Goal: Download file/media

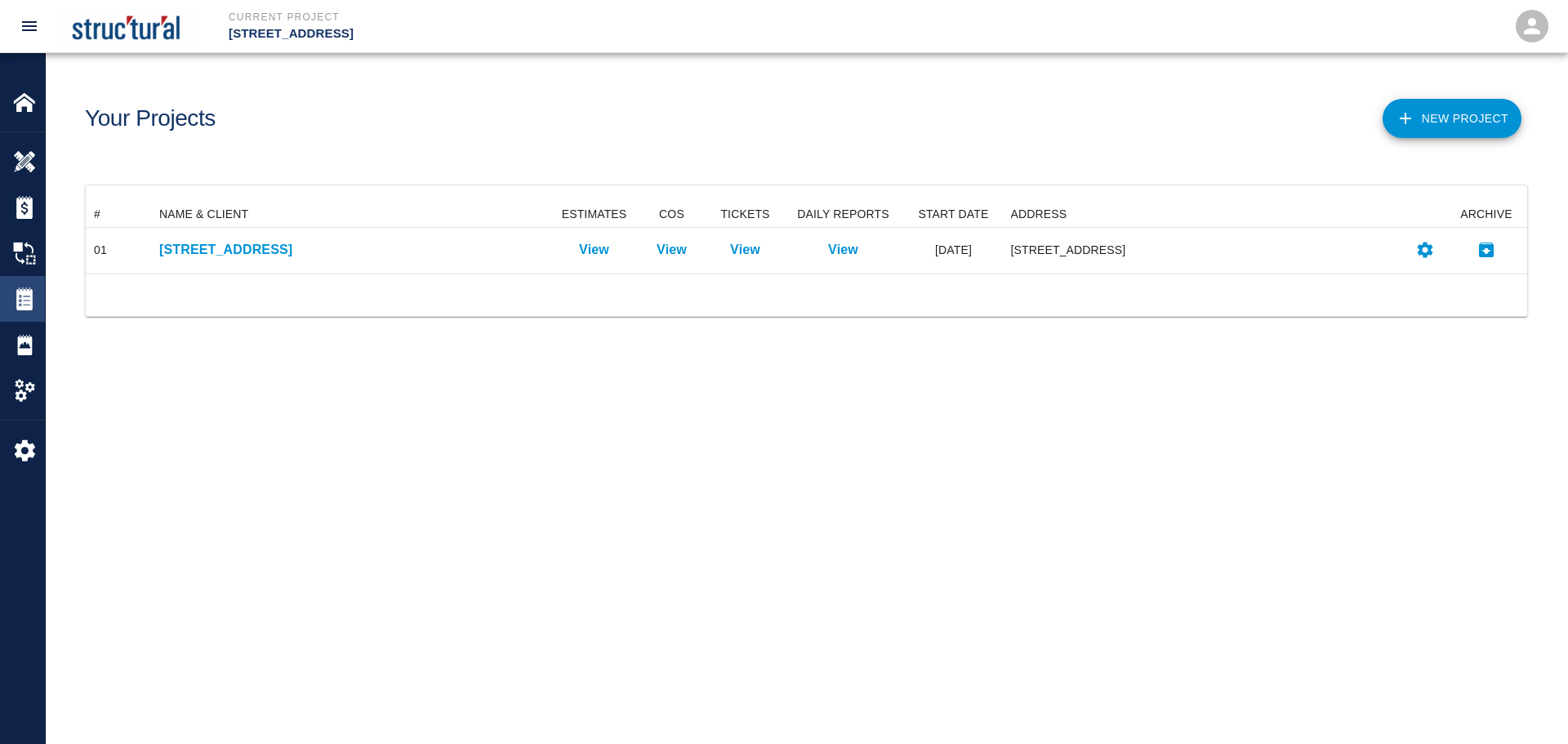
click at [33, 289] on img at bounding box center [24, 299] width 23 height 23
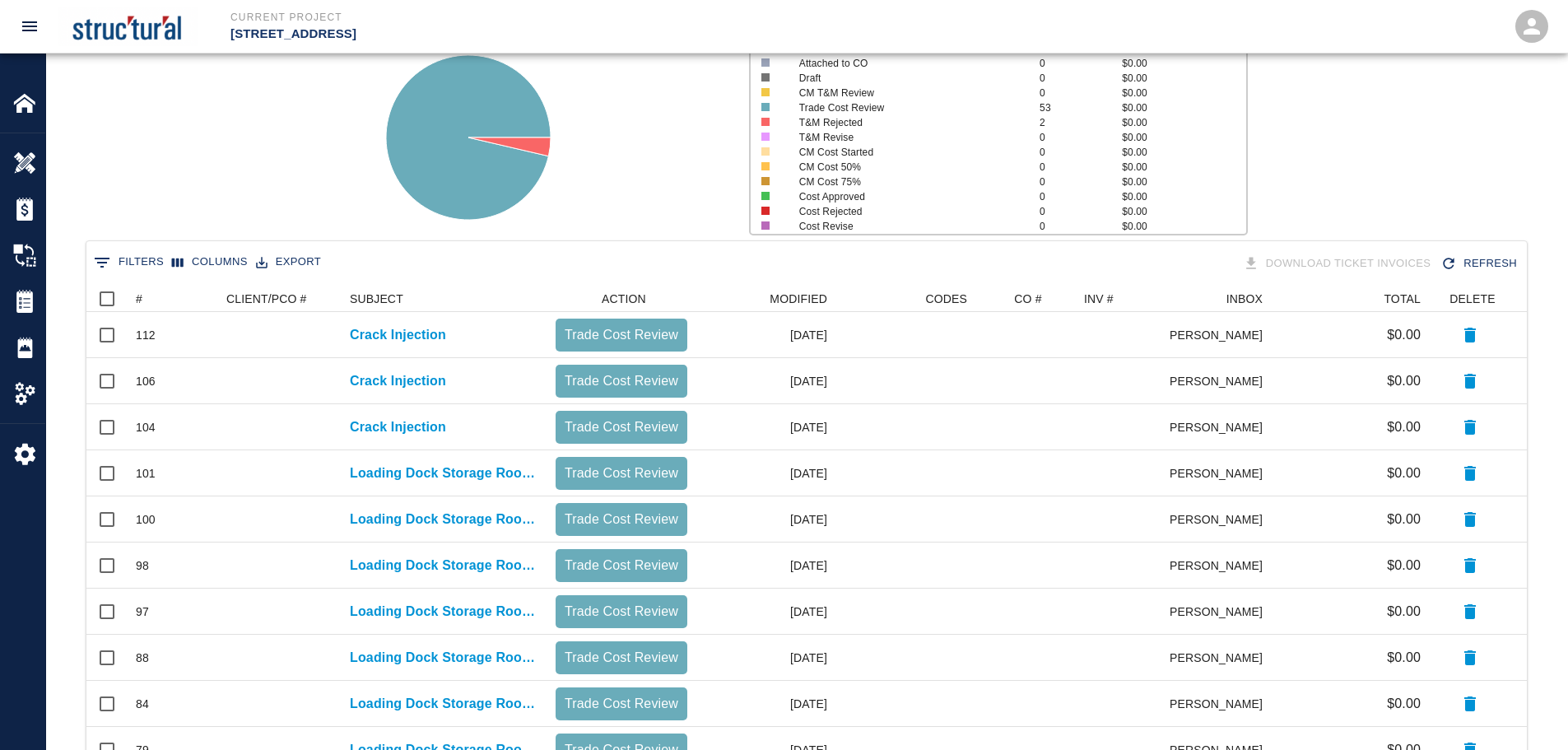
scroll to position [165, 0]
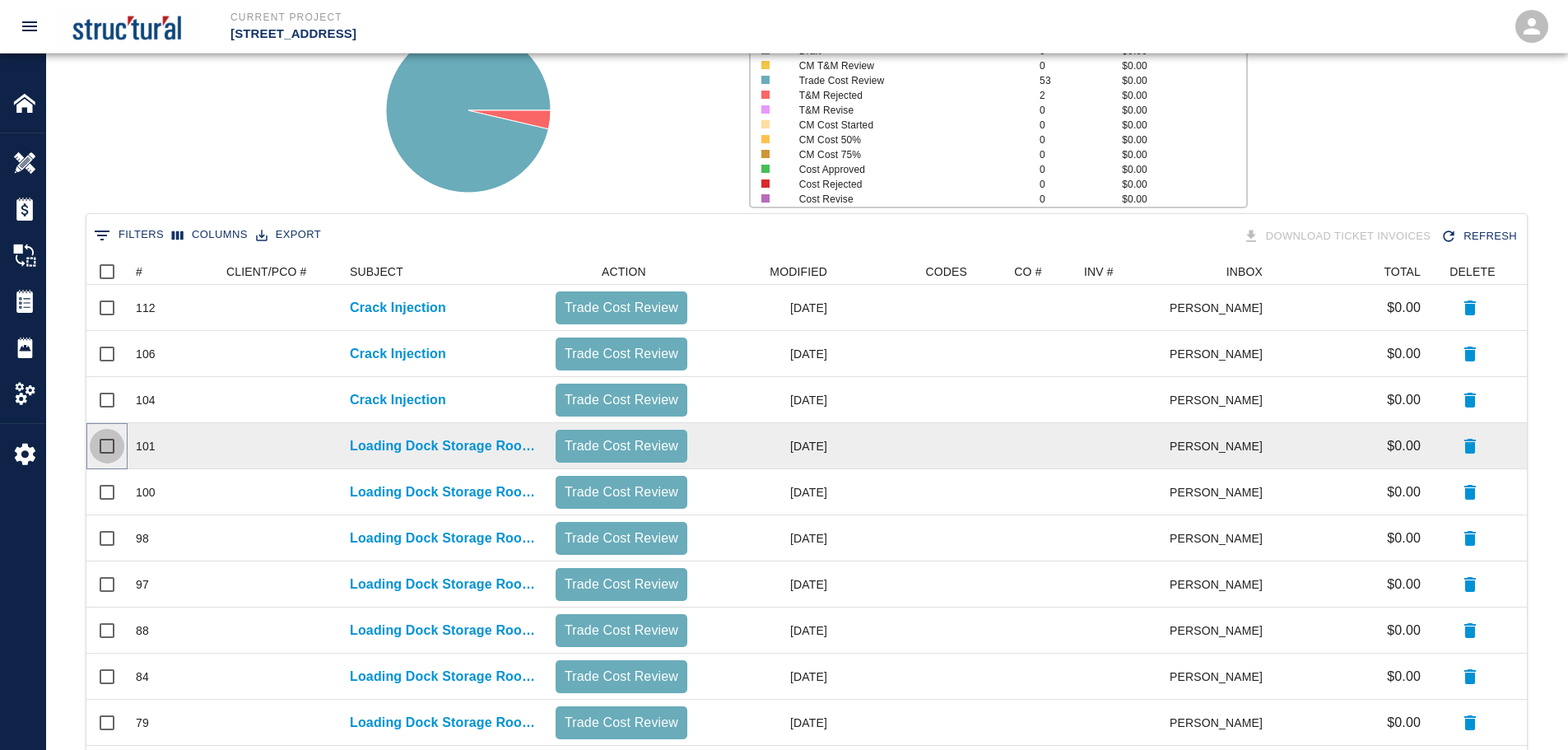
click at [108, 450] on input "Select row" at bounding box center [107, 446] width 35 height 35
checkbox input "true"
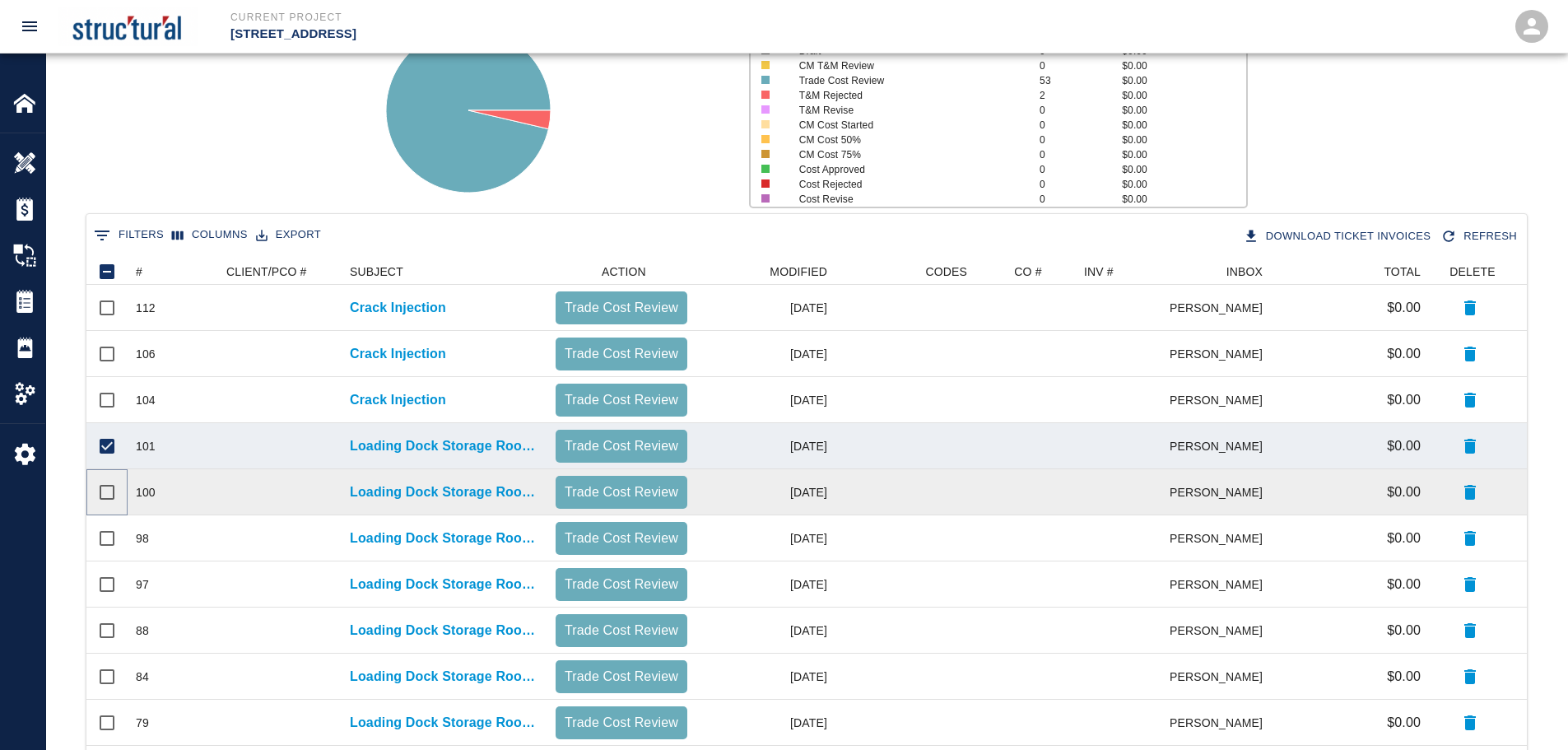
click at [107, 492] on input "Select row" at bounding box center [107, 492] width 35 height 35
checkbox input "true"
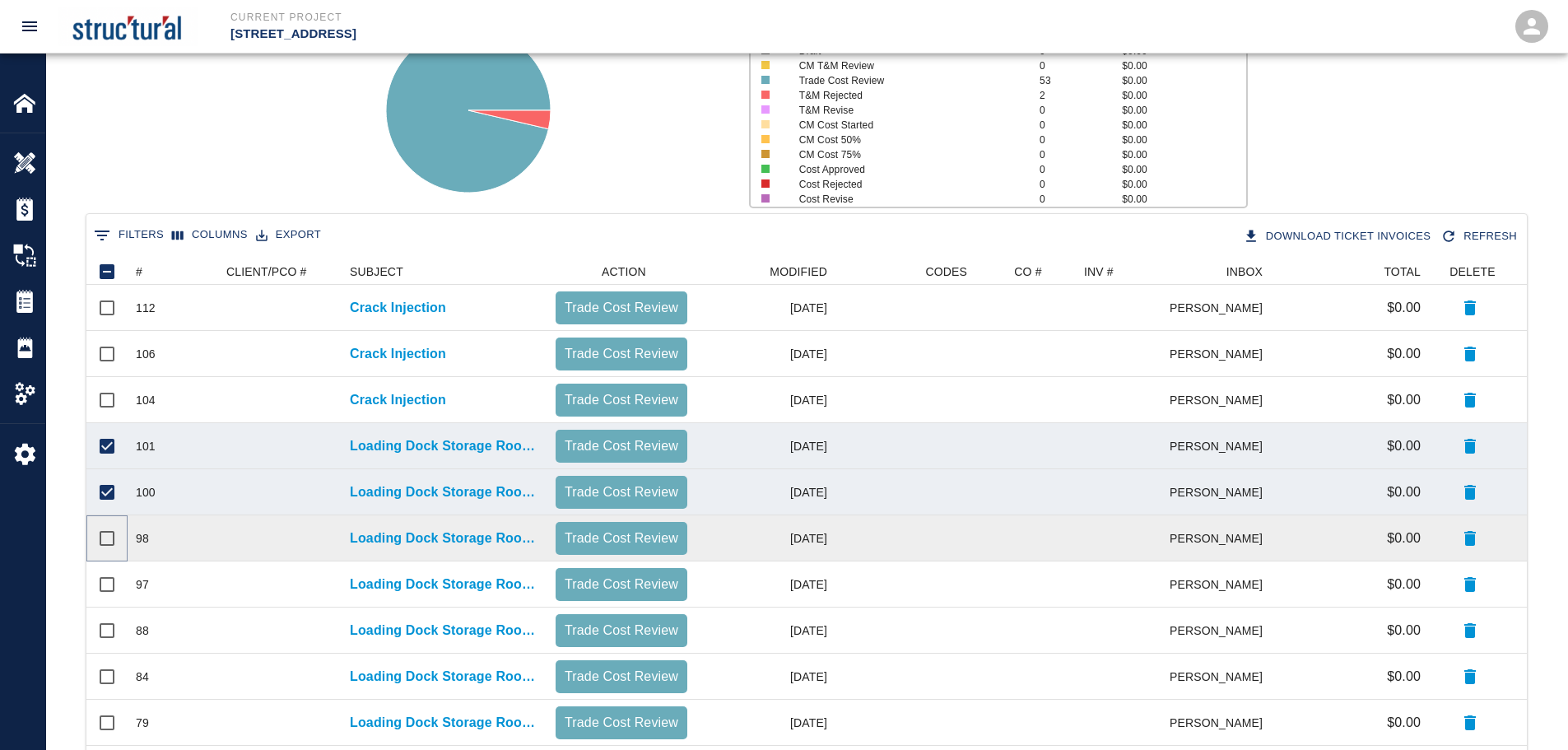
click at [102, 537] on input "Select row" at bounding box center [107, 539] width 35 height 35
checkbox input "true"
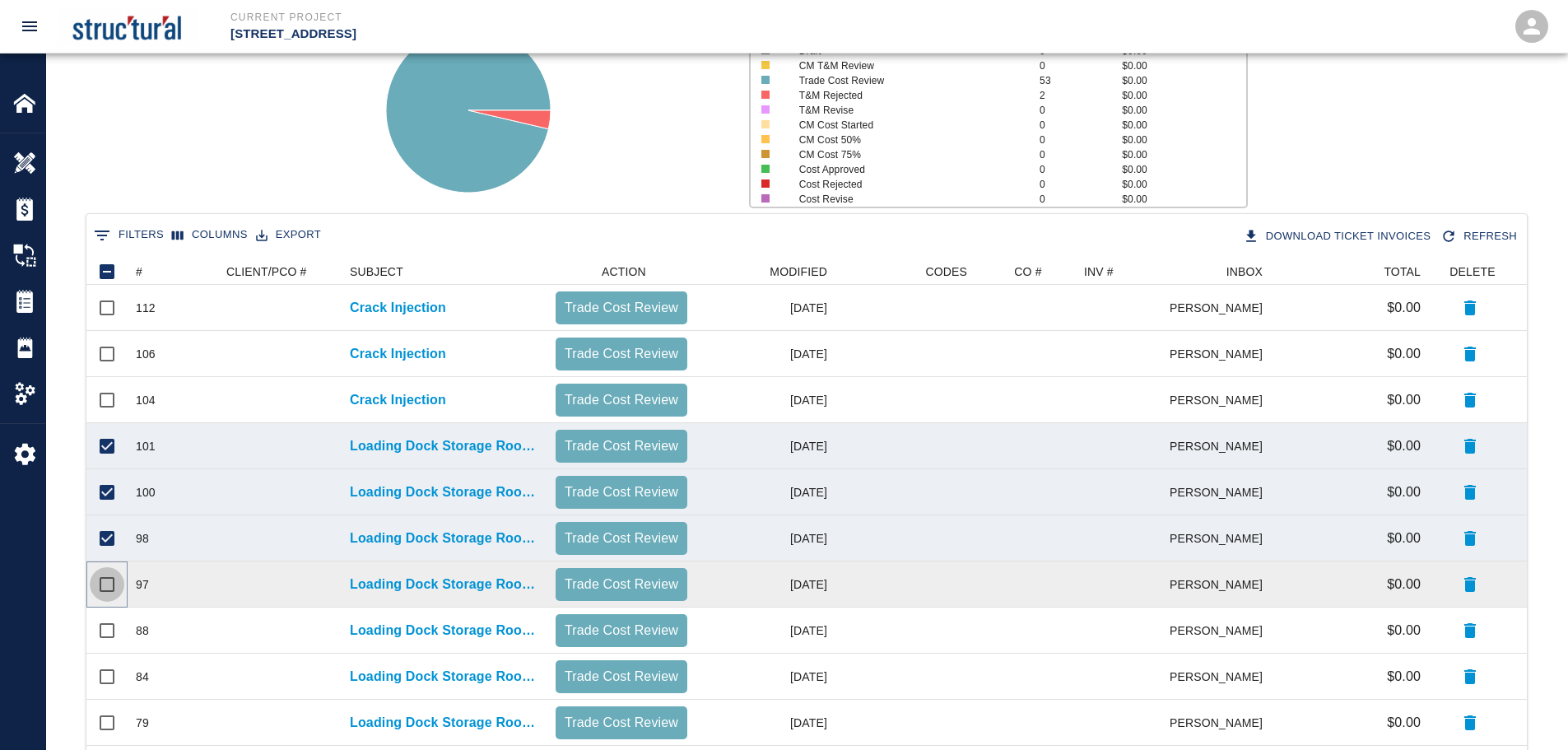
click at [103, 587] on input "Select row" at bounding box center [107, 584] width 35 height 35
checkbox input "true"
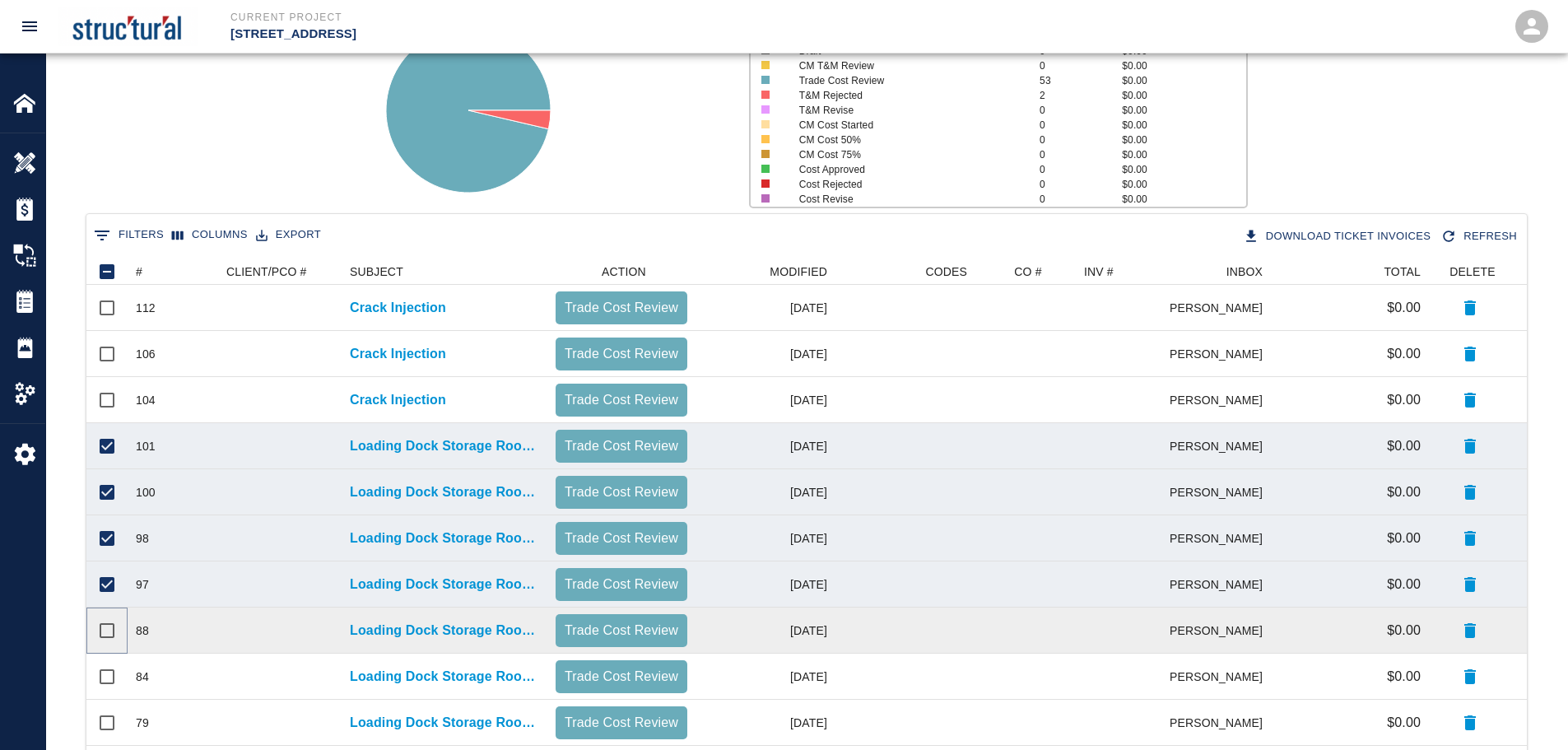
click at [107, 629] on input "Select row" at bounding box center [107, 631] width 35 height 35
checkbox input "true"
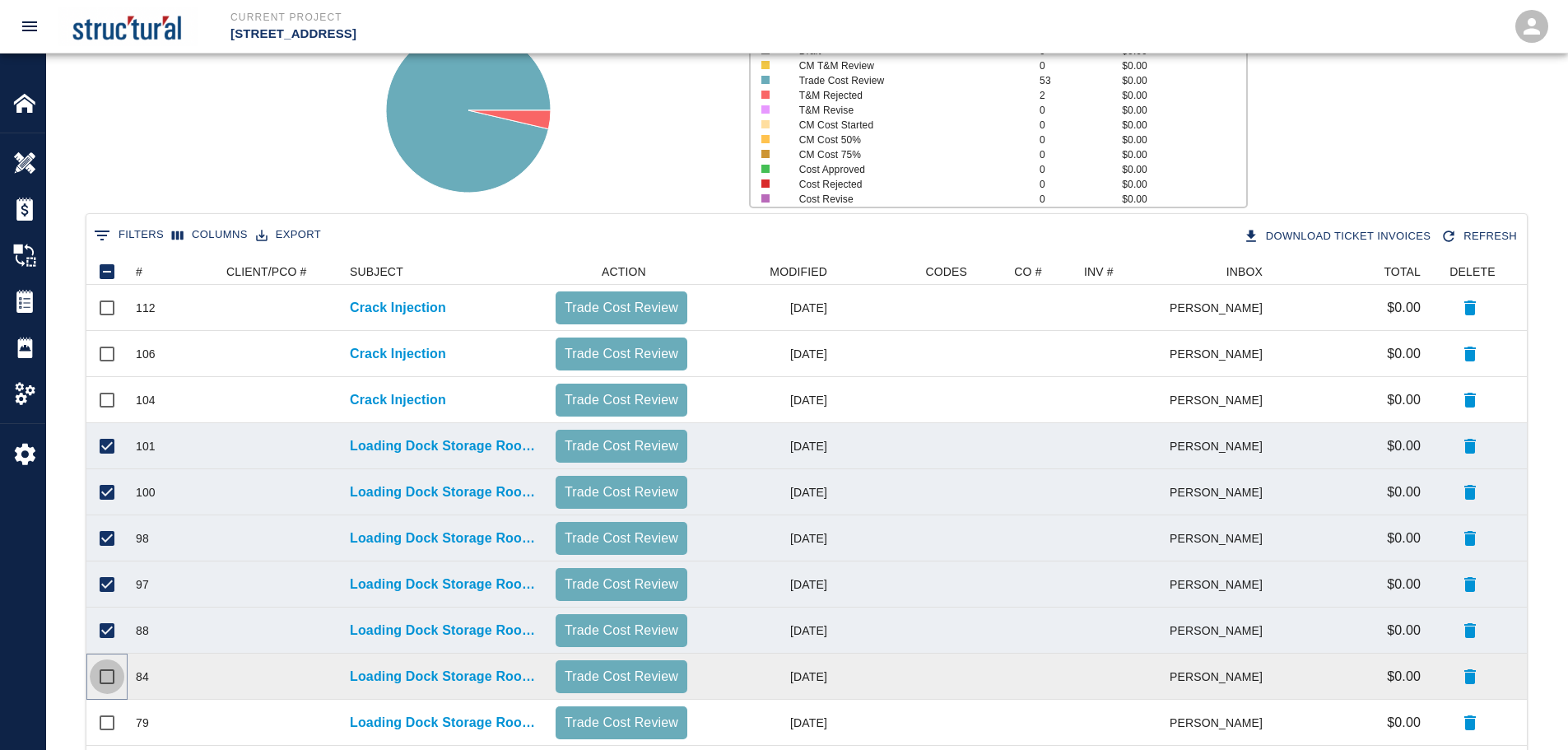
click at [105, 676] on input "Select row" at bounding box center [107, 676] width 35 height 35
checkbox input "true"
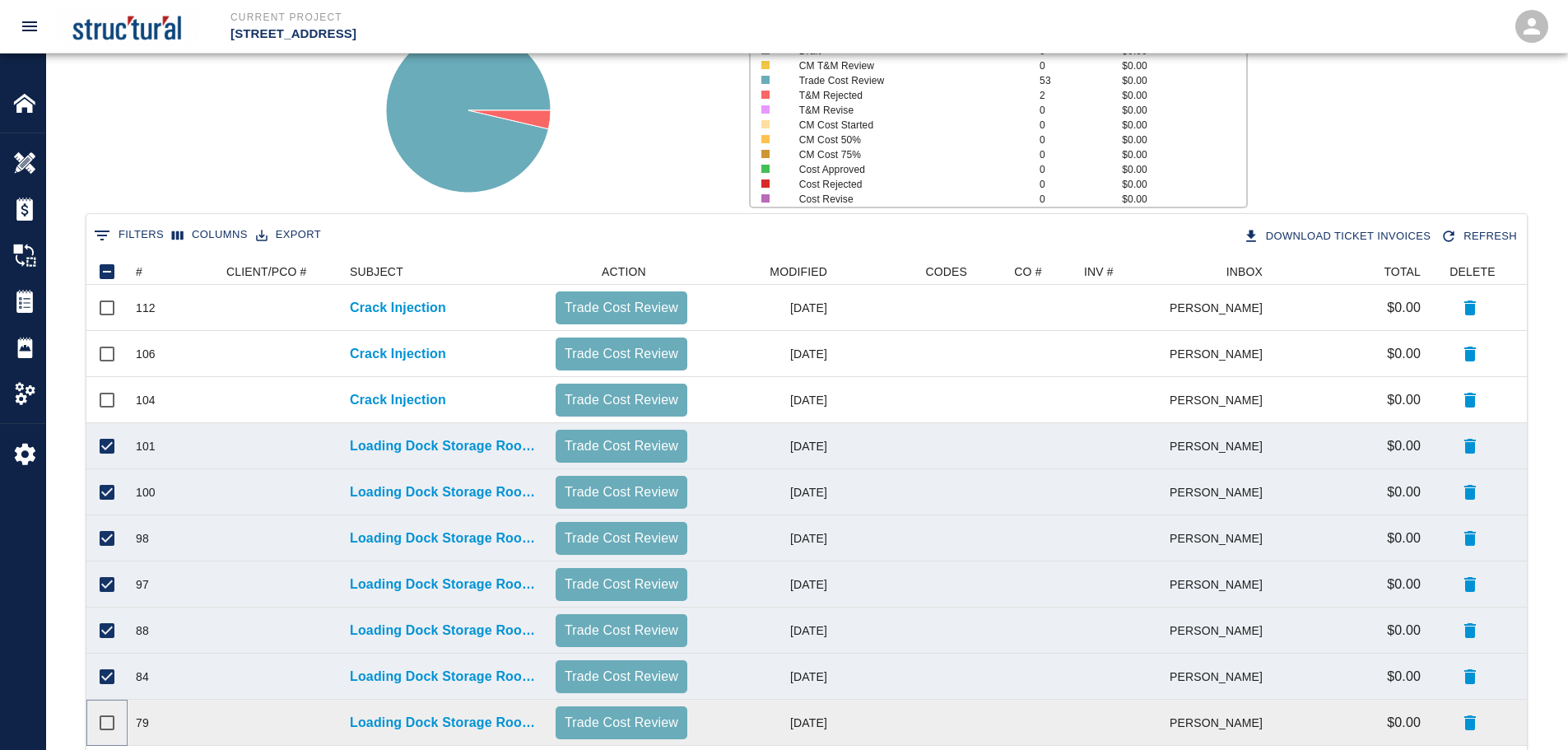
click at [106, 722] on input "Select row" at bounding box center [107, 723] width 35 height 35
checkbox input "true"
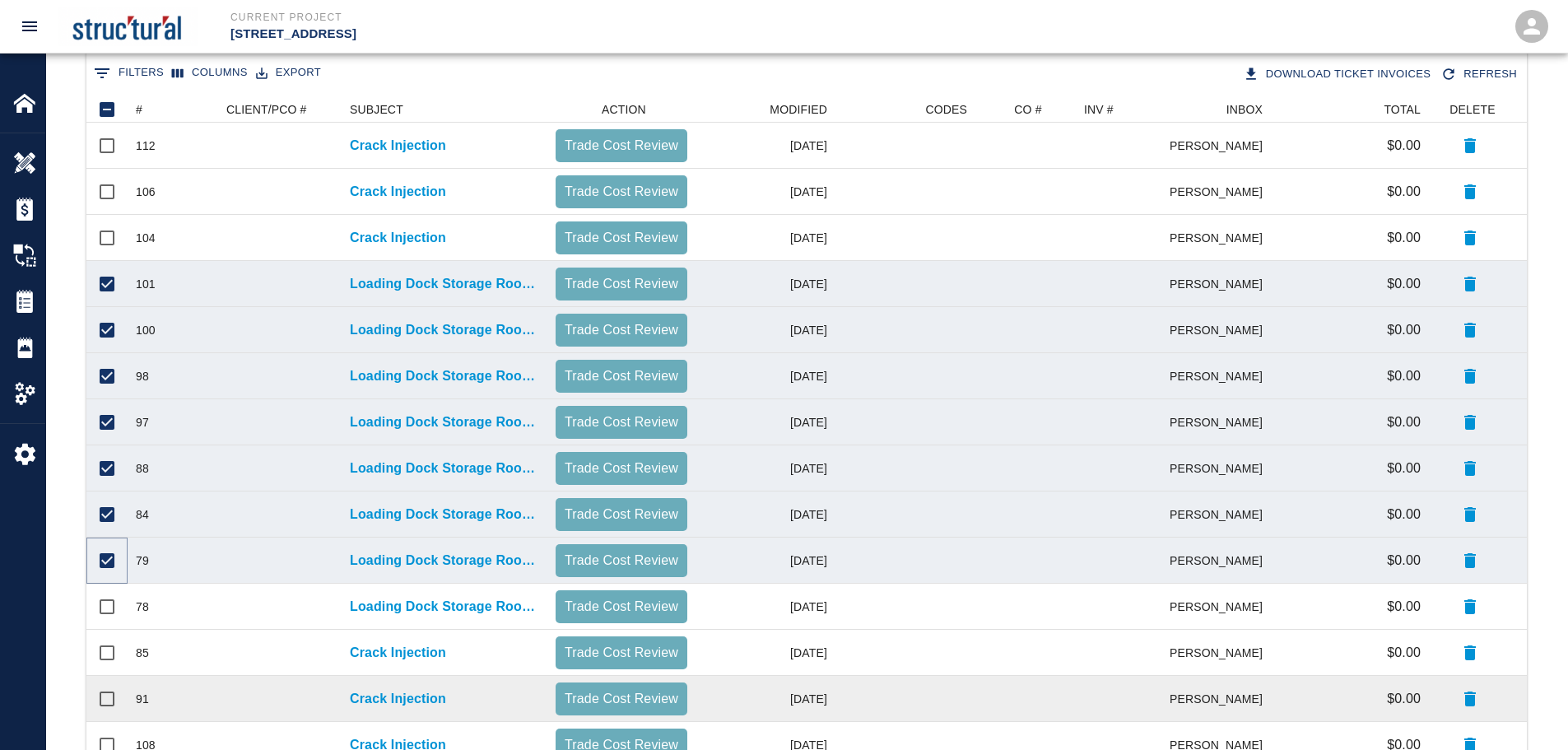
scroll to position [330, 0]
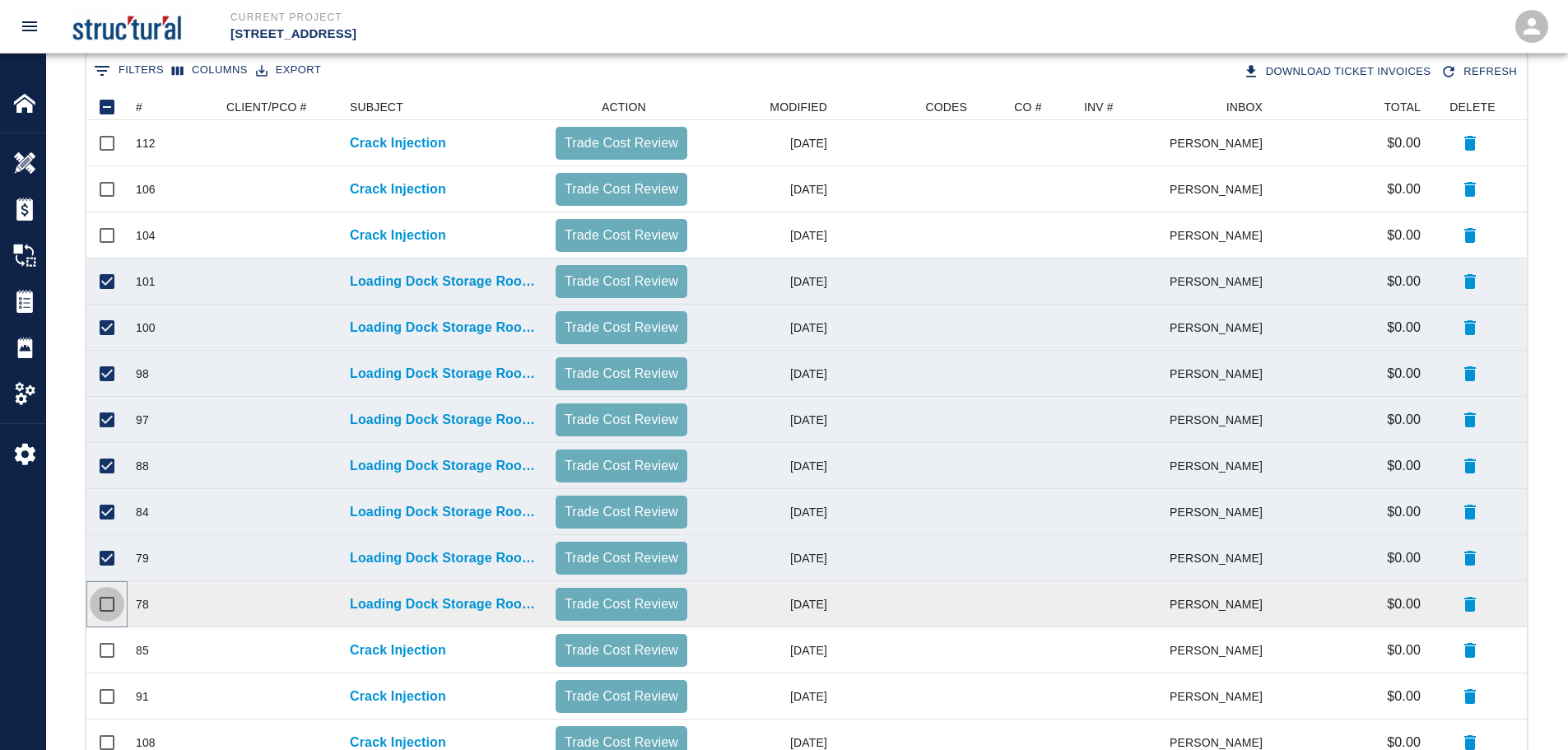
click at [104, 608] on input "Select row" at bounding box center [107, 604] width 35 height 35
checkbox input "true"
click at [1314, 72] on button "Download Ticket Invoices" at bounding box center [1339, 72] width 199 height 29
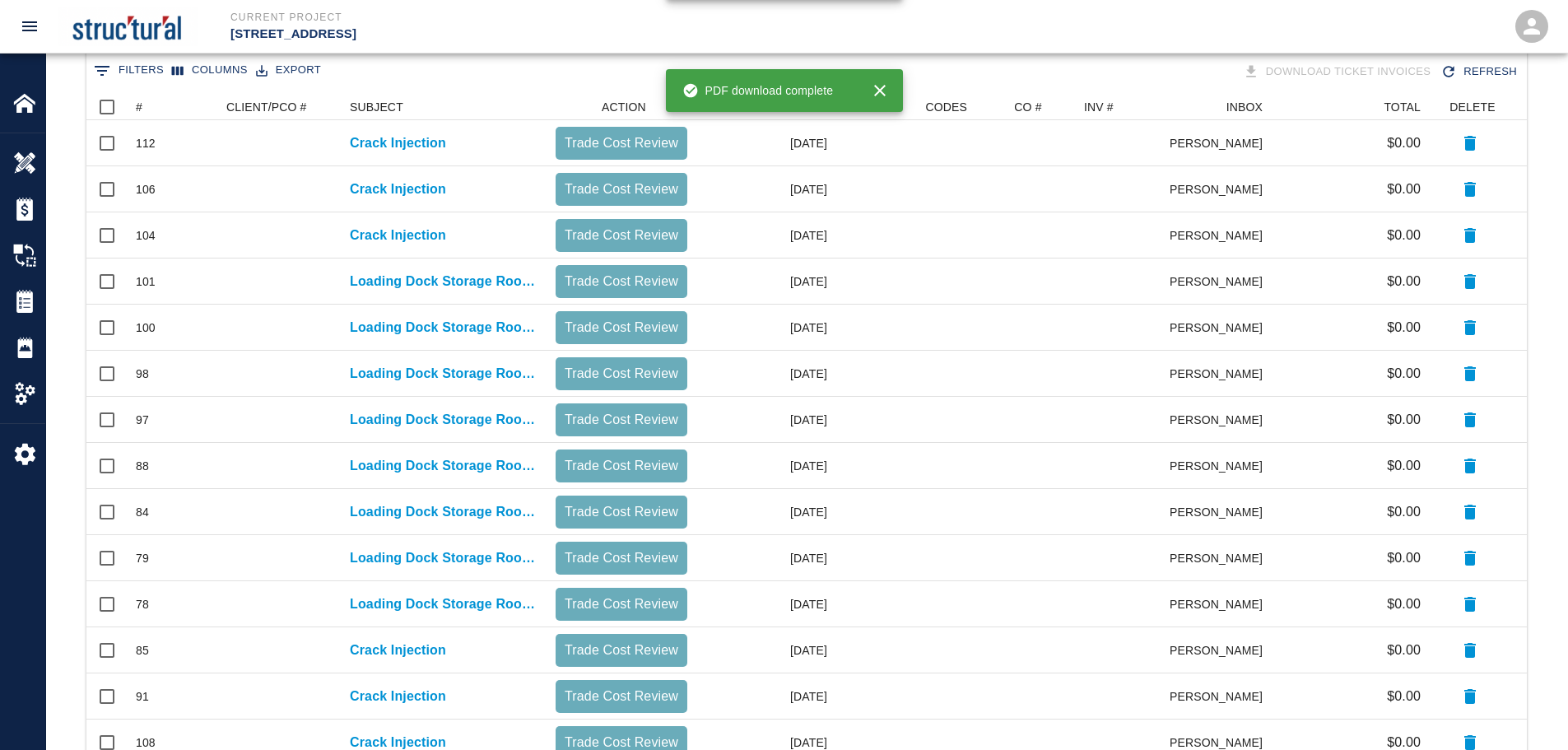
checkbox input "false"
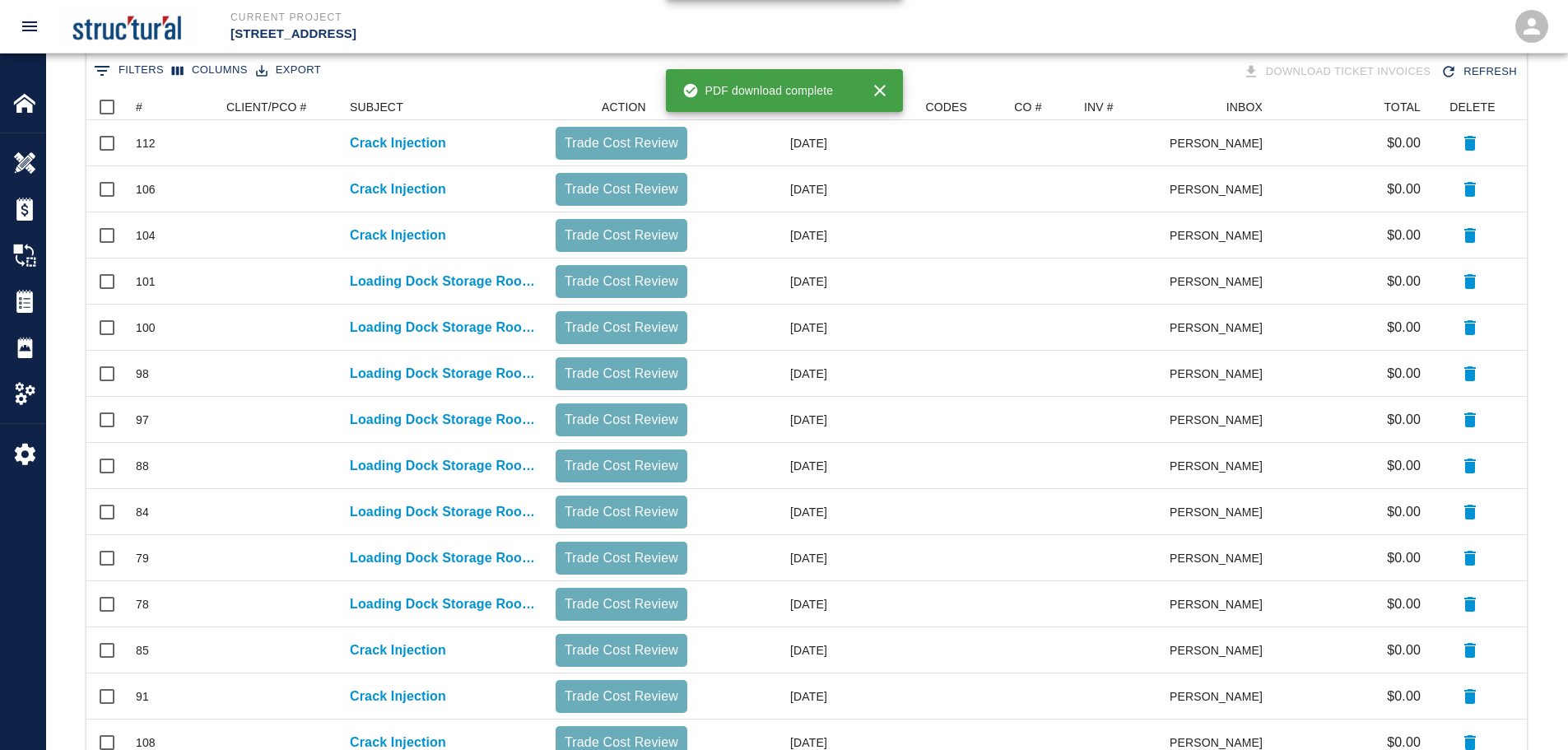
checkbox input "false"
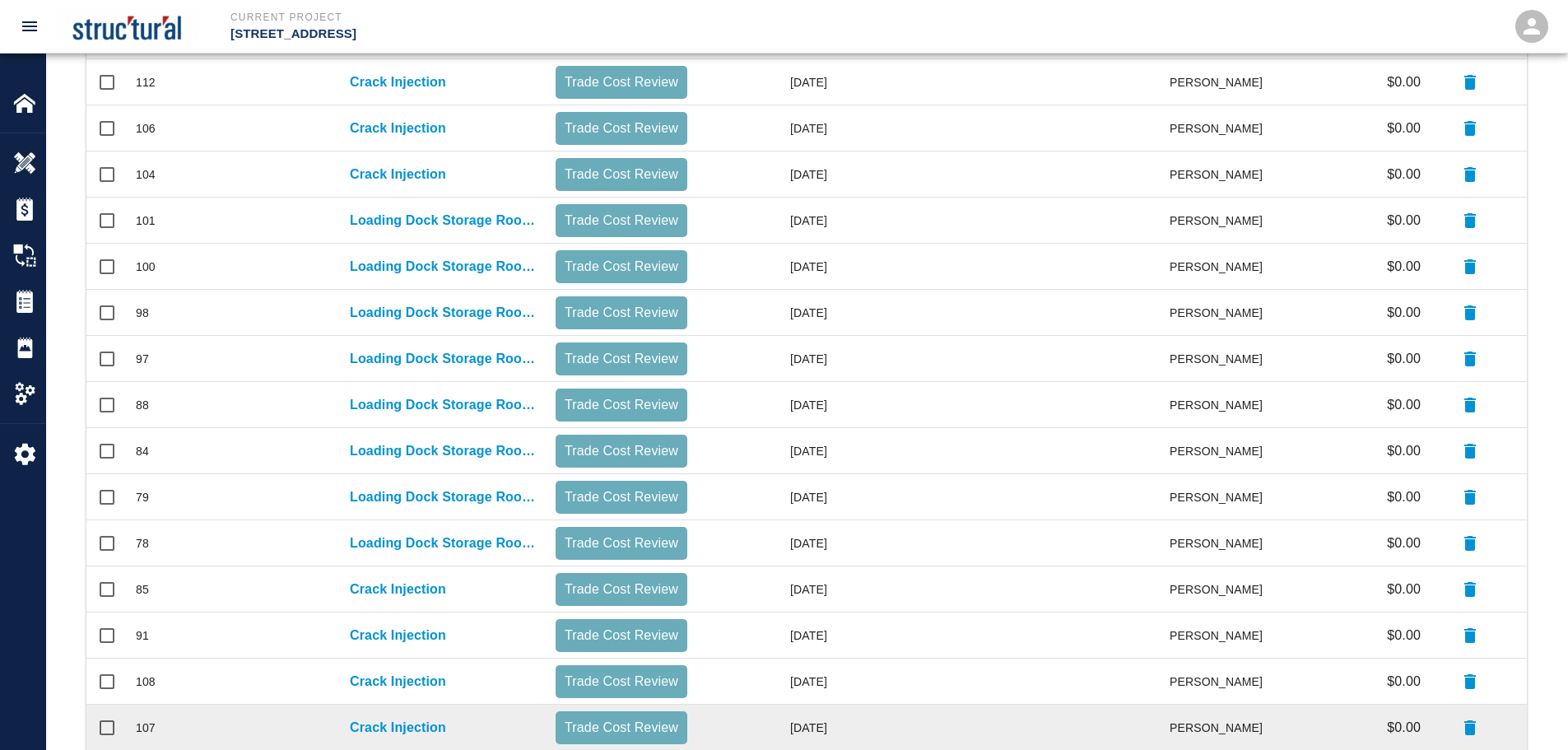
scroll to position [293, 0]
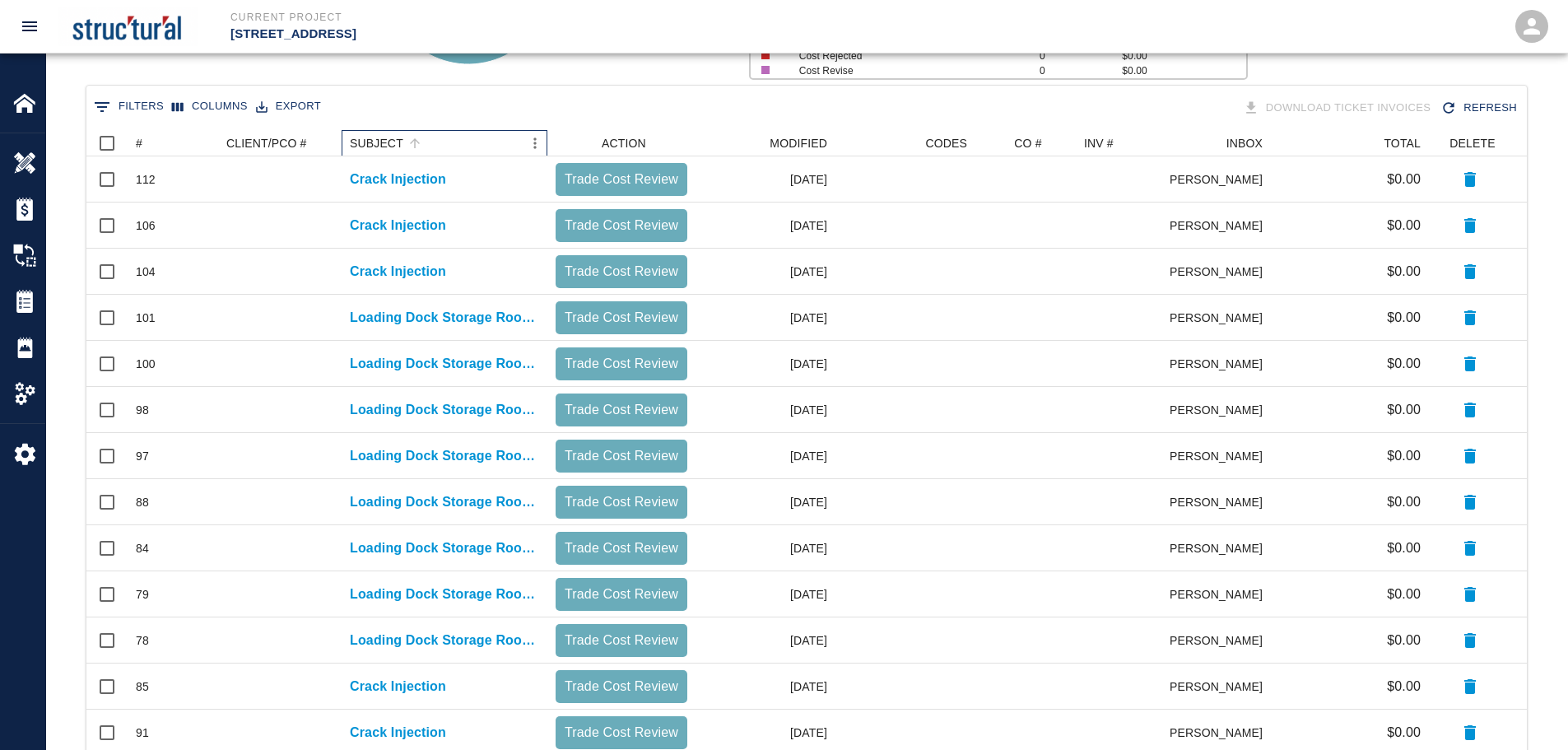
click at [385, 140] on div "SUBJECT" at bounding box center [376, 143] width 53 height 26
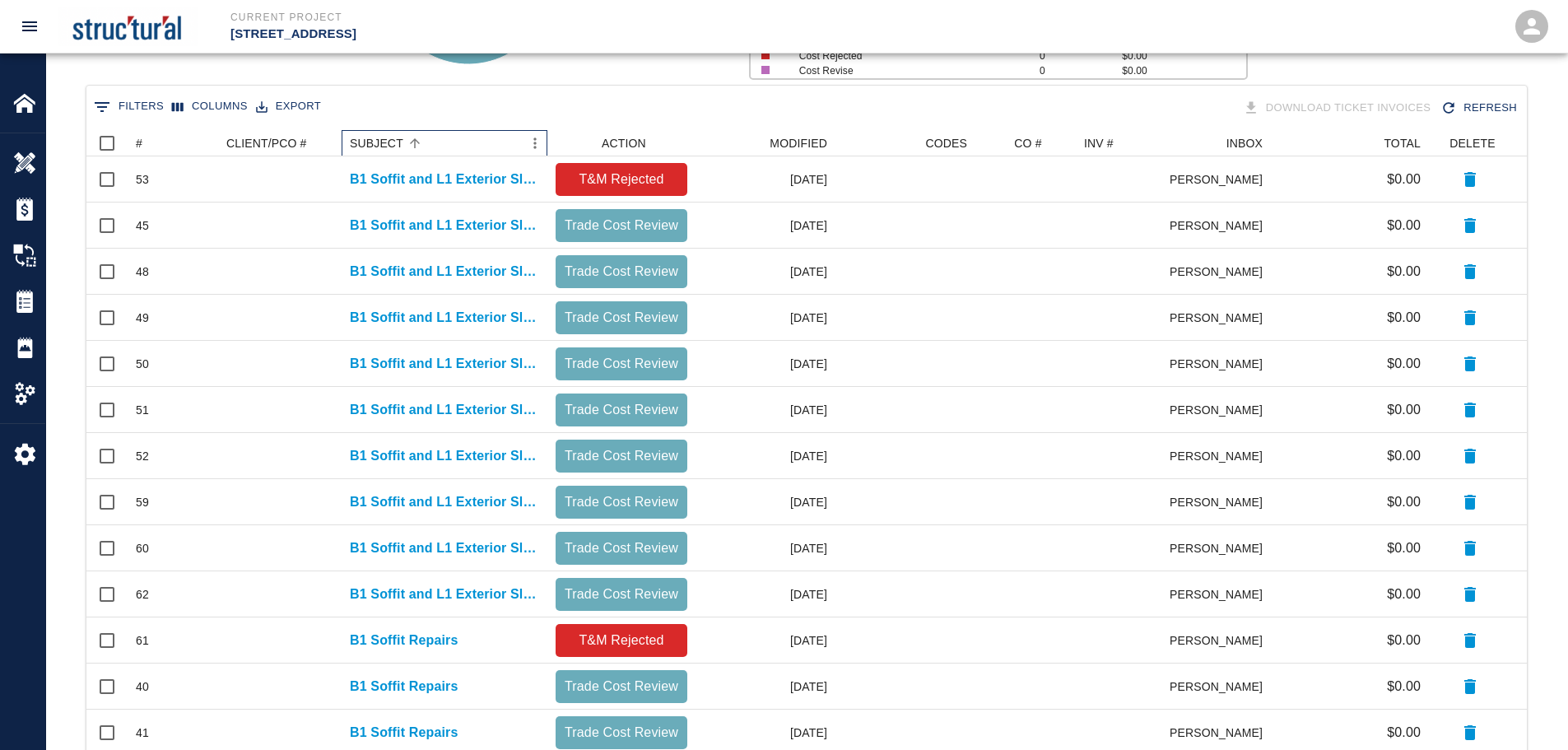
click at [385, 140] on div "SUBJECT" at bounding box center [376, 143] width 53 height 26
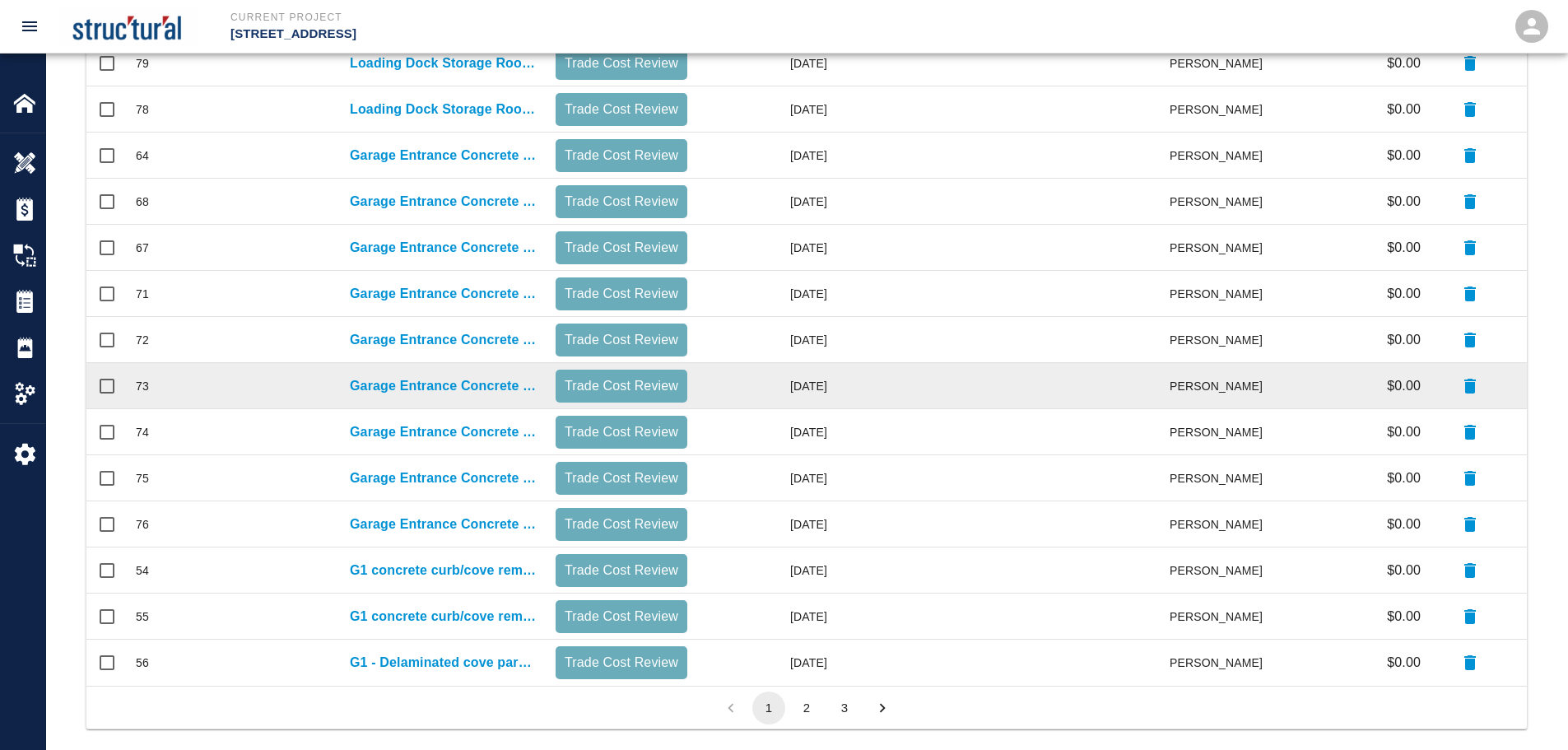
scroll to position [705, 0]
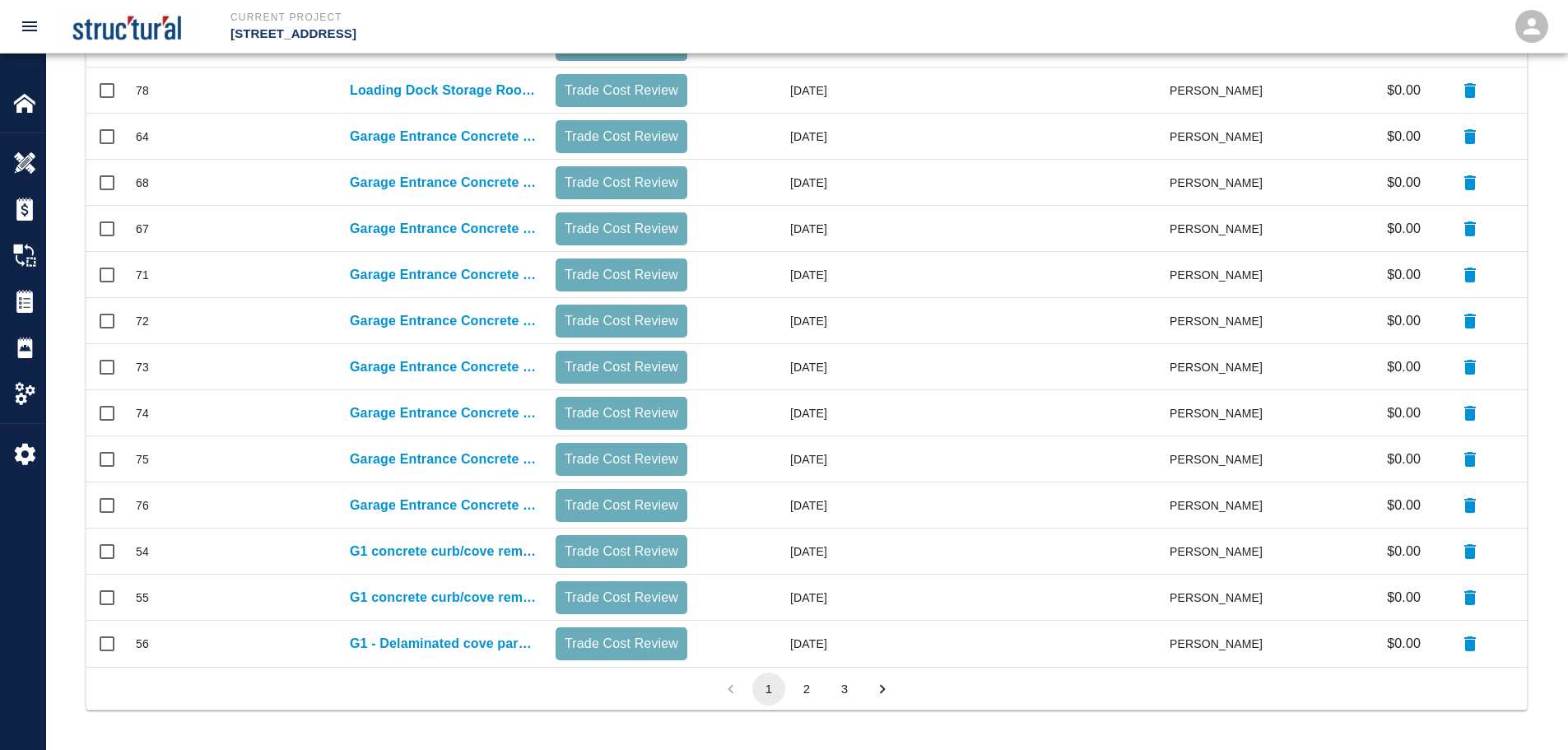
click at [811, 699] on button "2" at bounding box center [806, 689] width 33 height 33
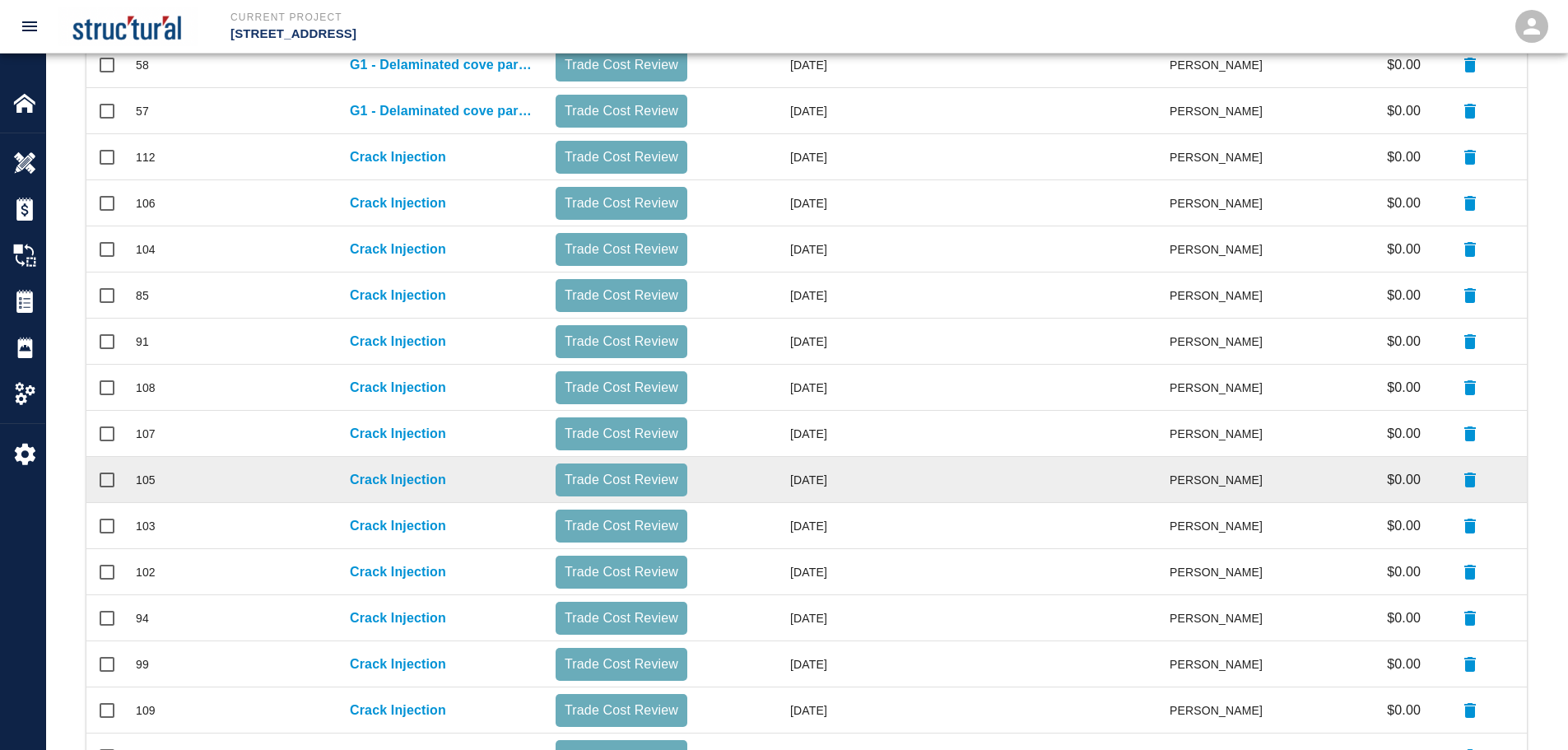
scroll to position [211, 0]
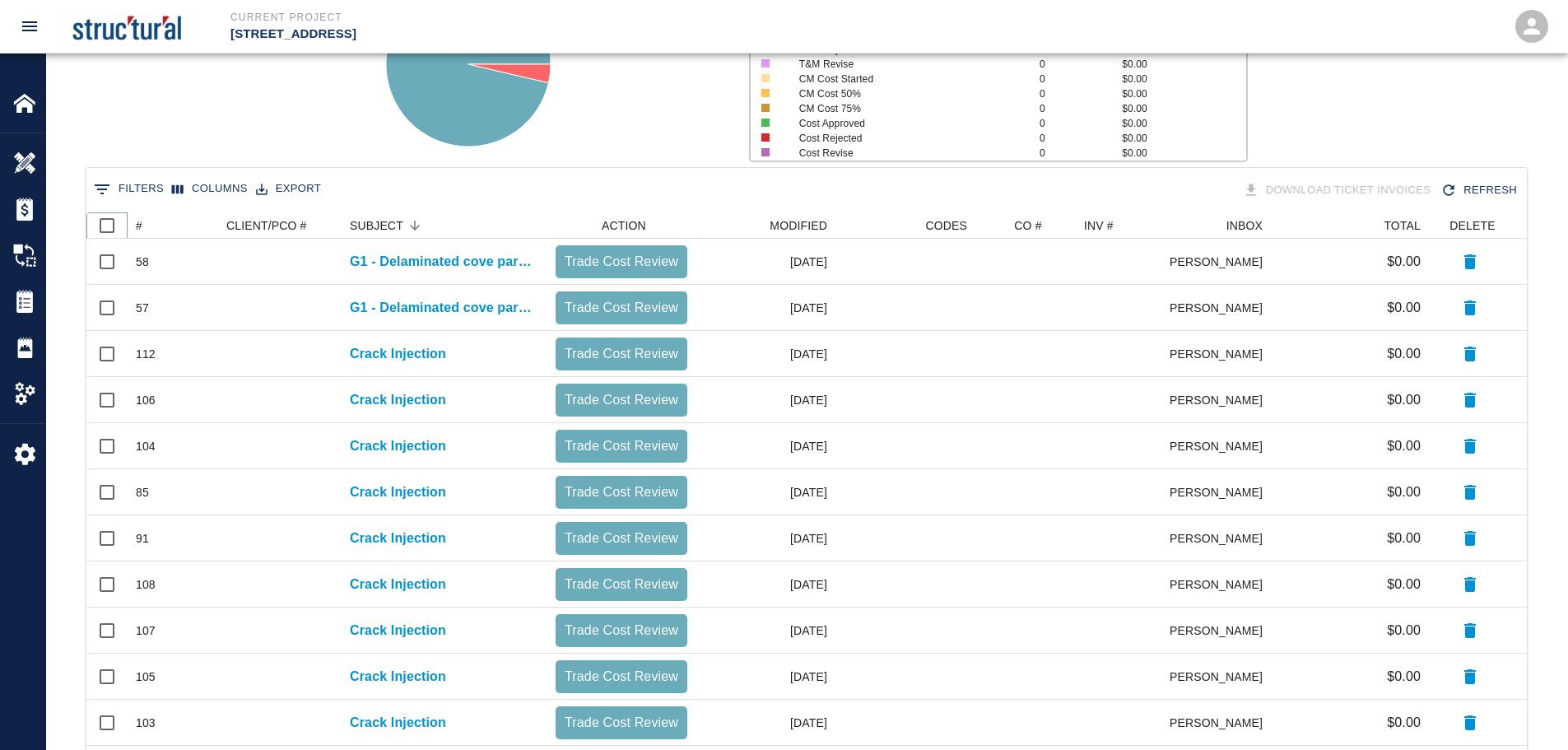
click at [107, 221] on input "Select all rows" at bounding box center [107, 225] width 35 height 35
checkbox input "true"
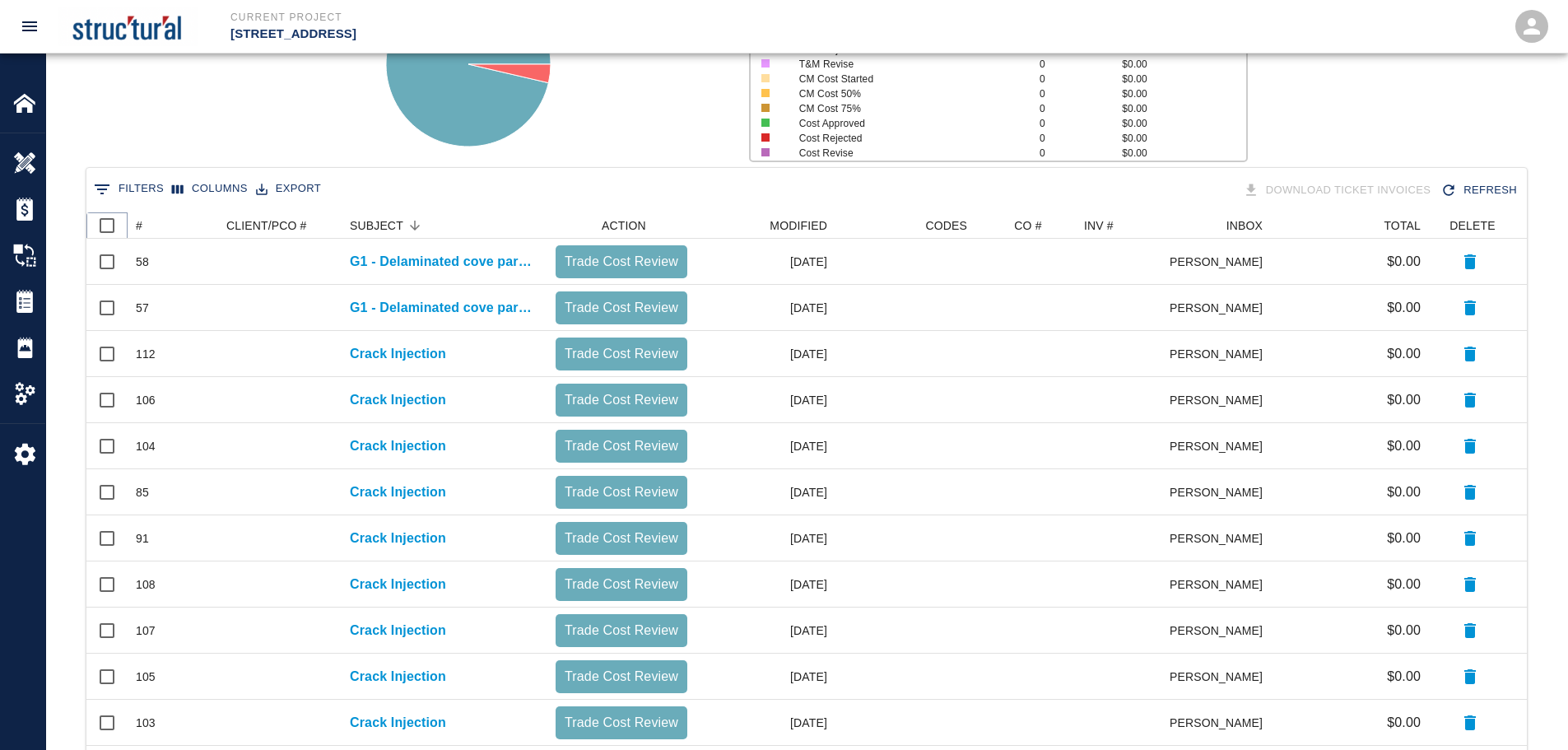
checkbox input "true"
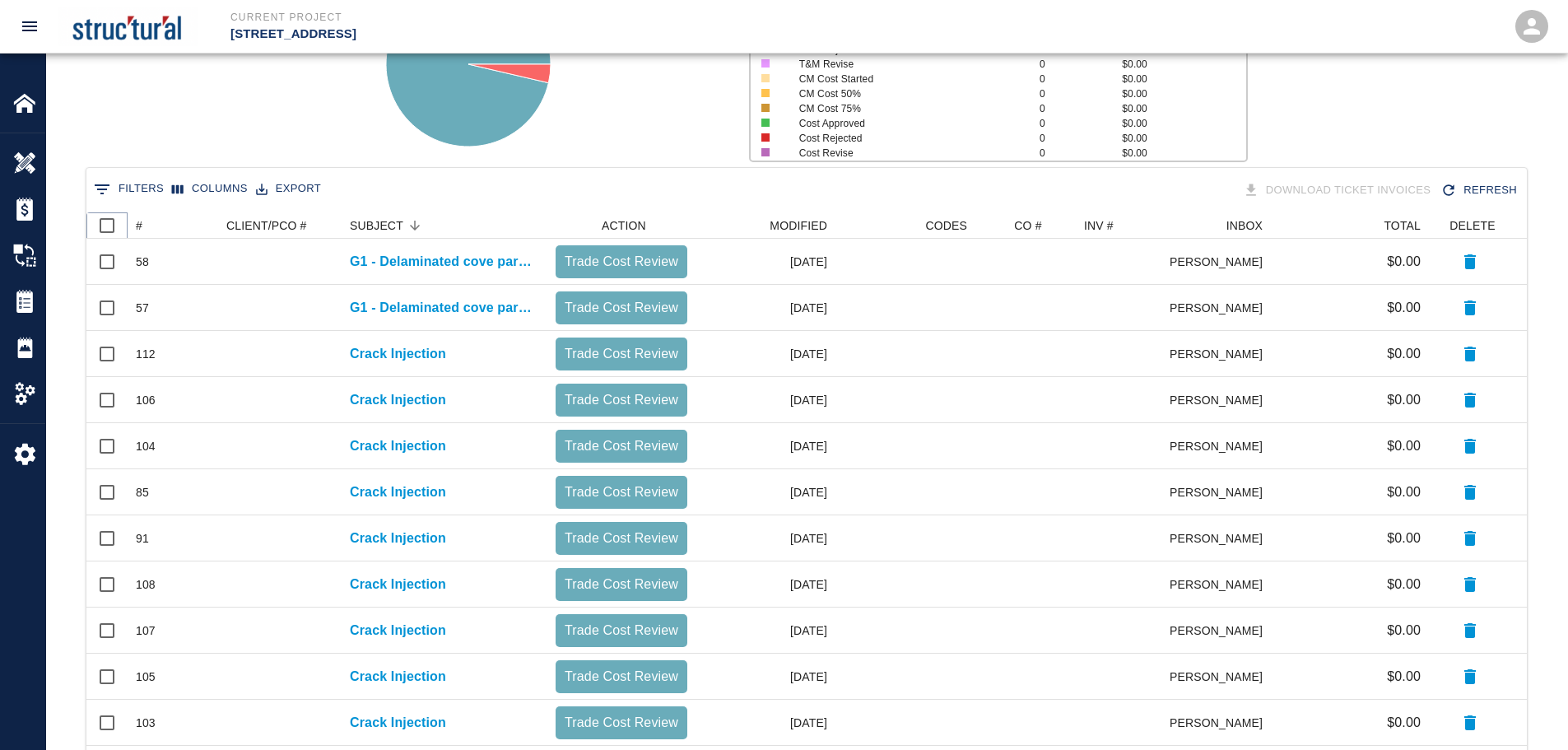
checkbox input "true"
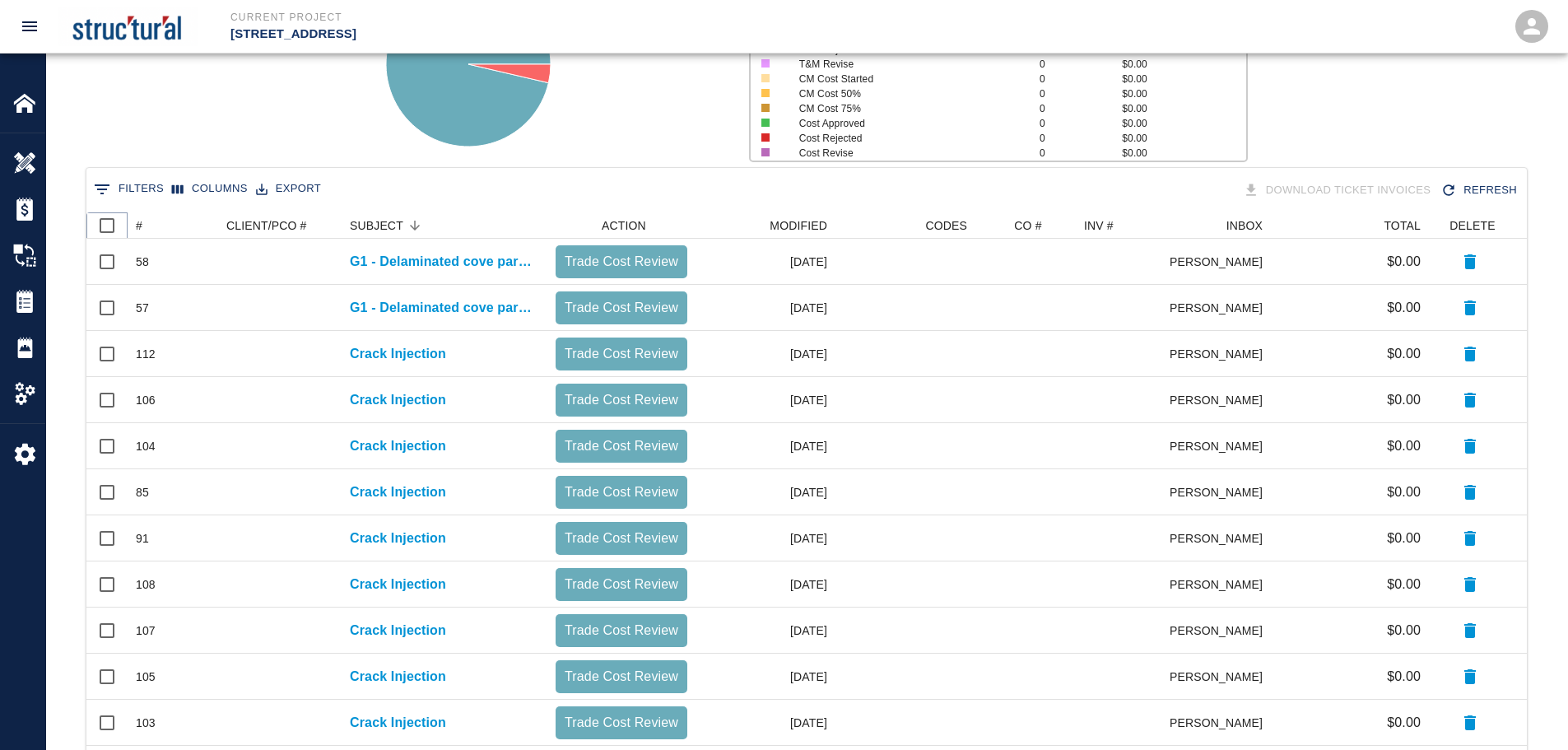
checkbox input "true"
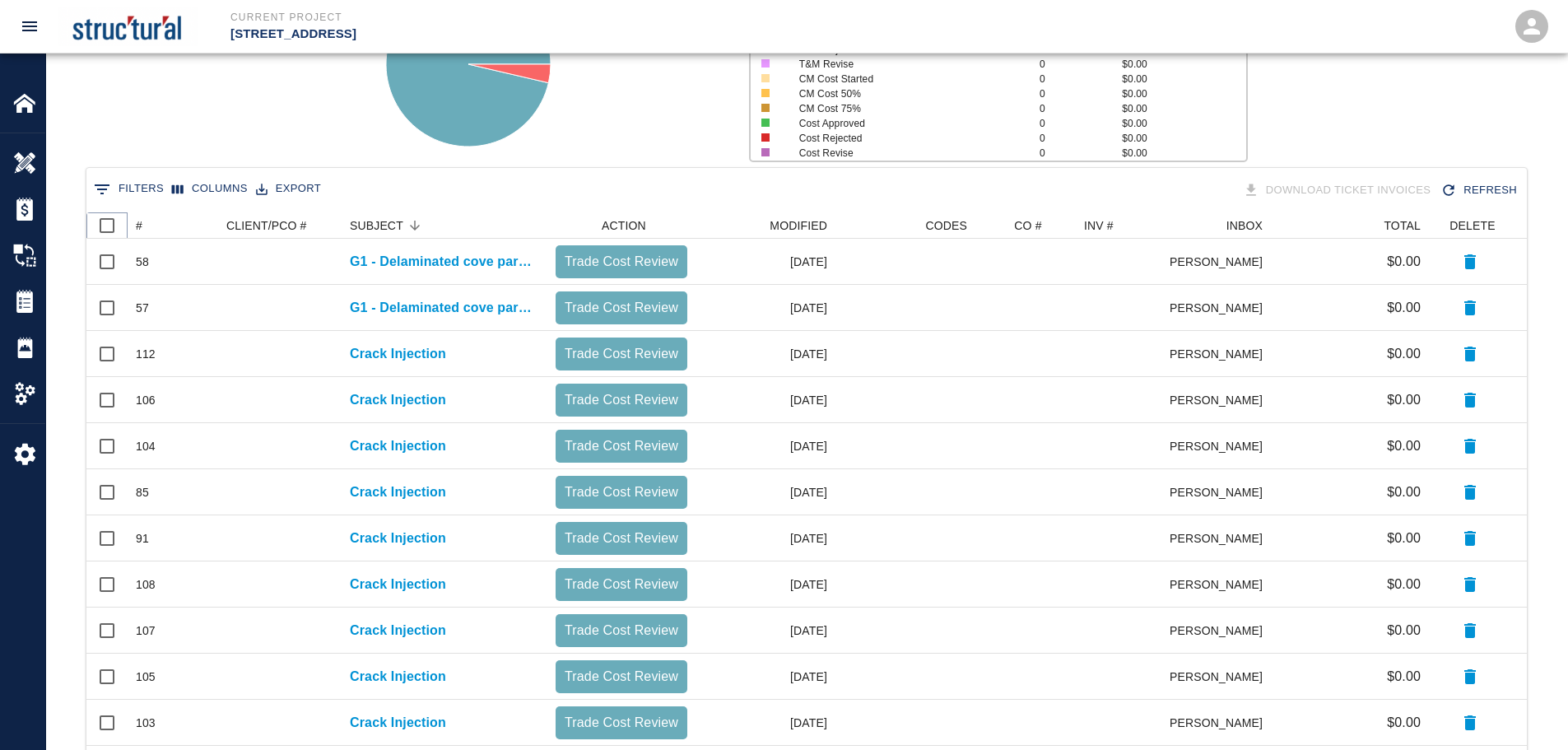
checkbox input "true"
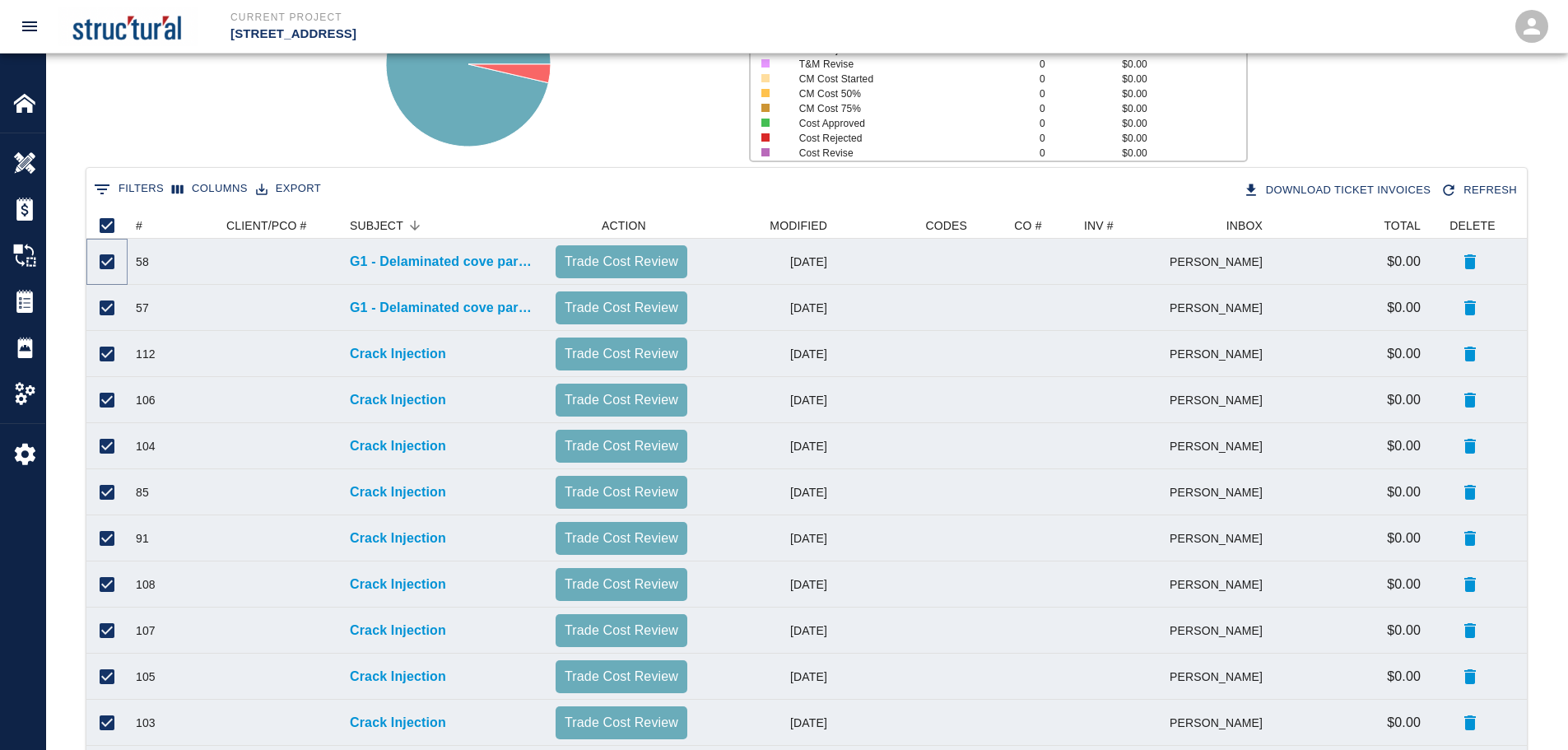
click at [111, 265] on input "Unselect row" at bounding box center [107, 261] width 35 height 35
checkbox input "false"
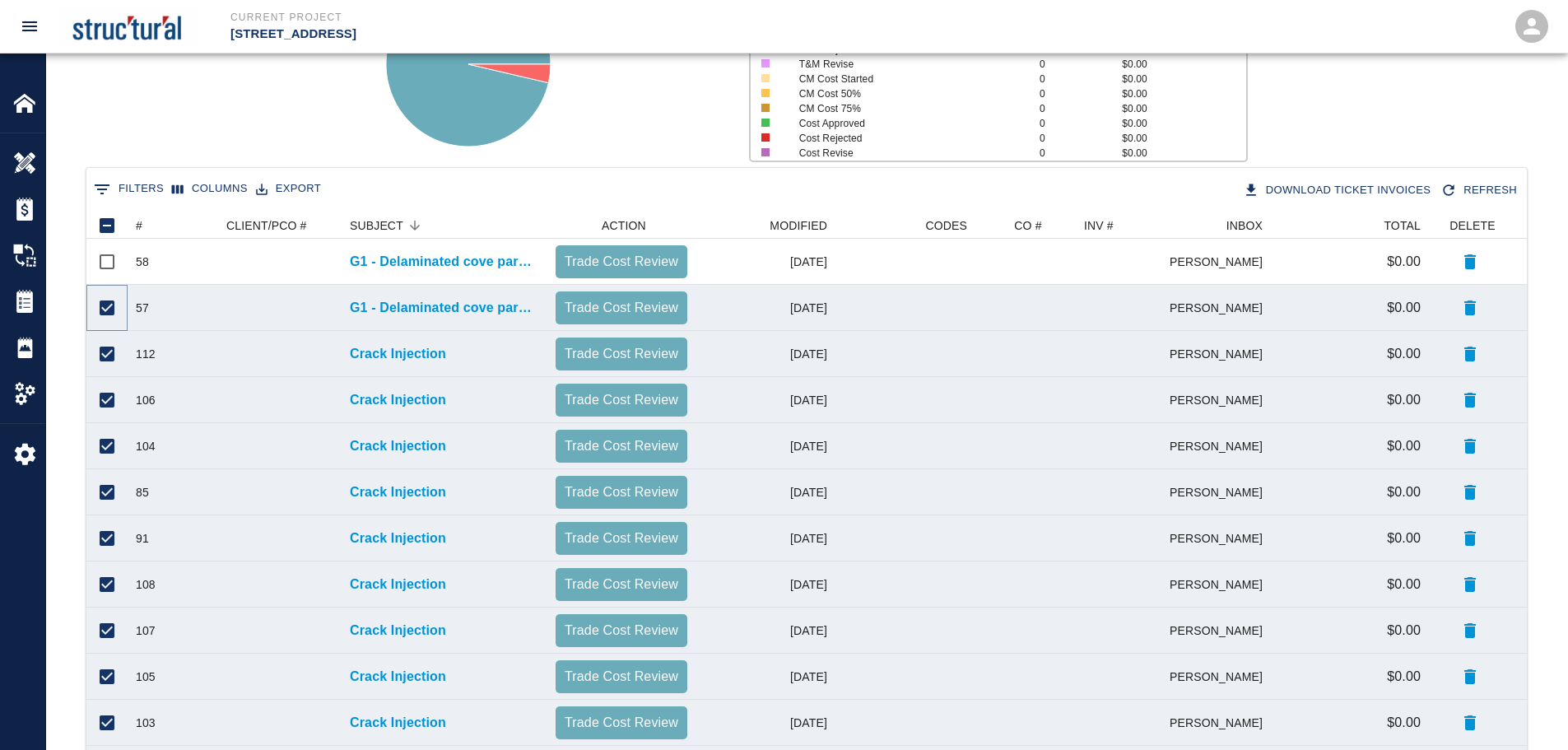
click at [103, 301] on input "Unselect row" at bounding box center [107, 308] width 35 height 35
checkbox input "false"
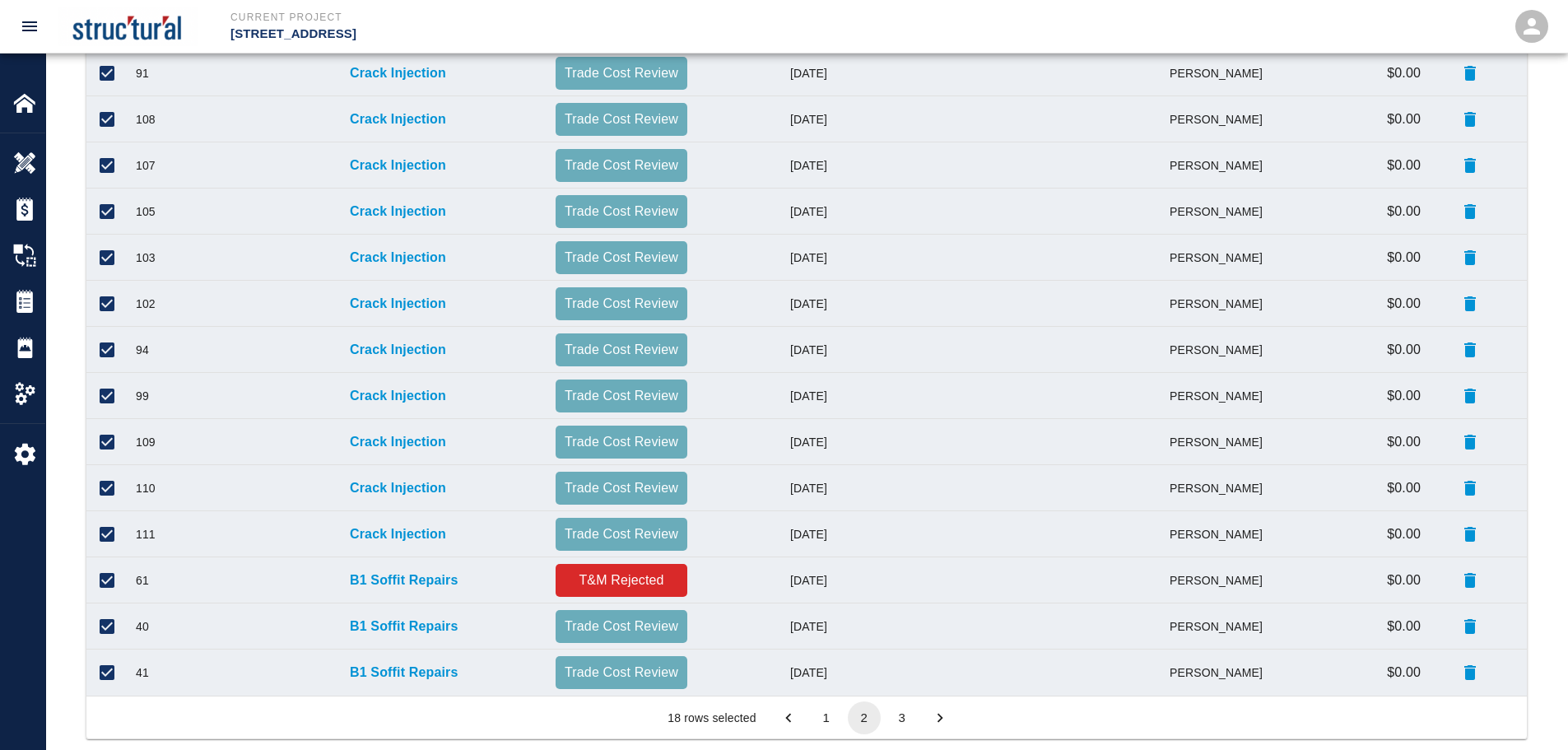
scroll to position [705, 0]
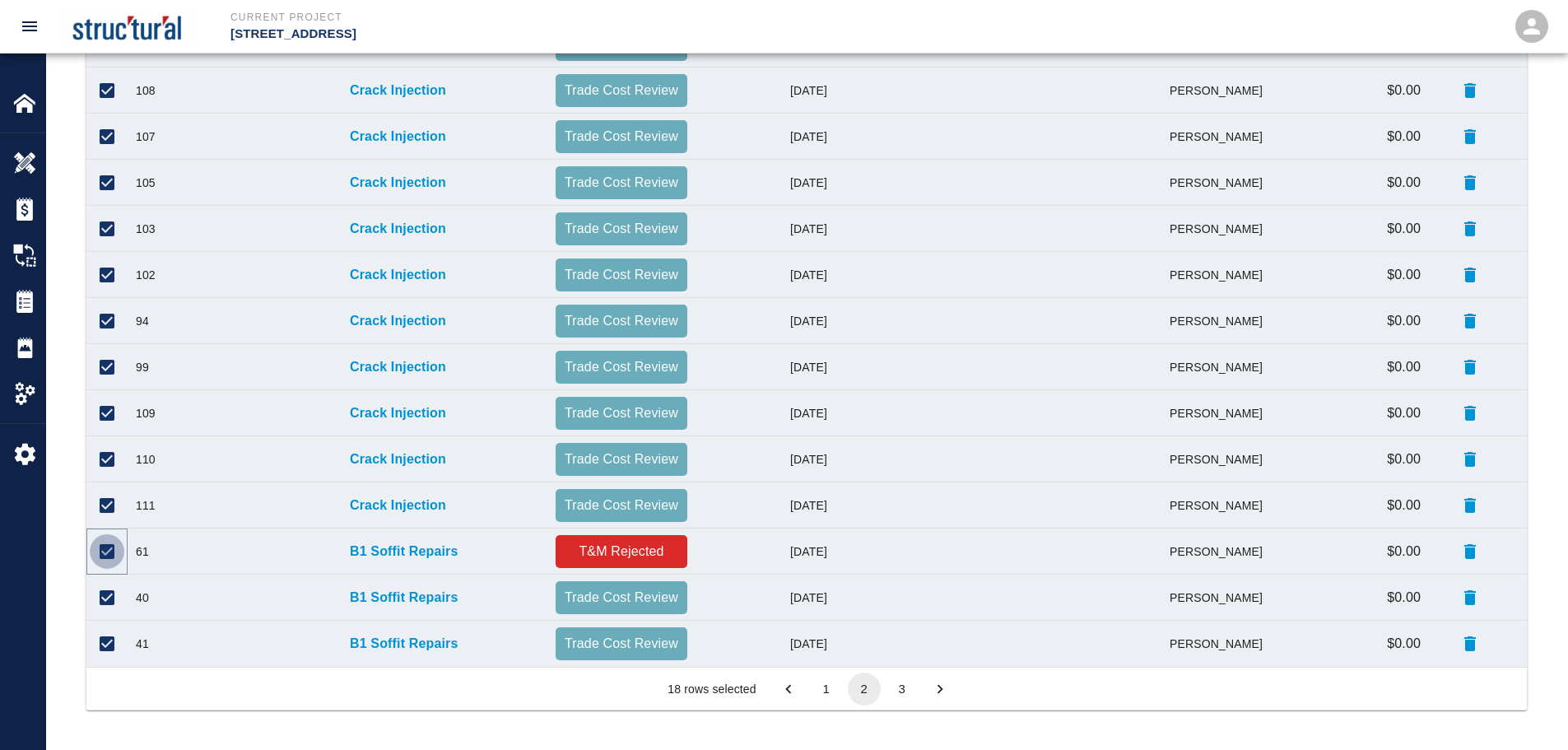
click at [107, 552] on input "Unselect row" at bounding box center [107, 551] width 35 height 35
checkbox input "false"
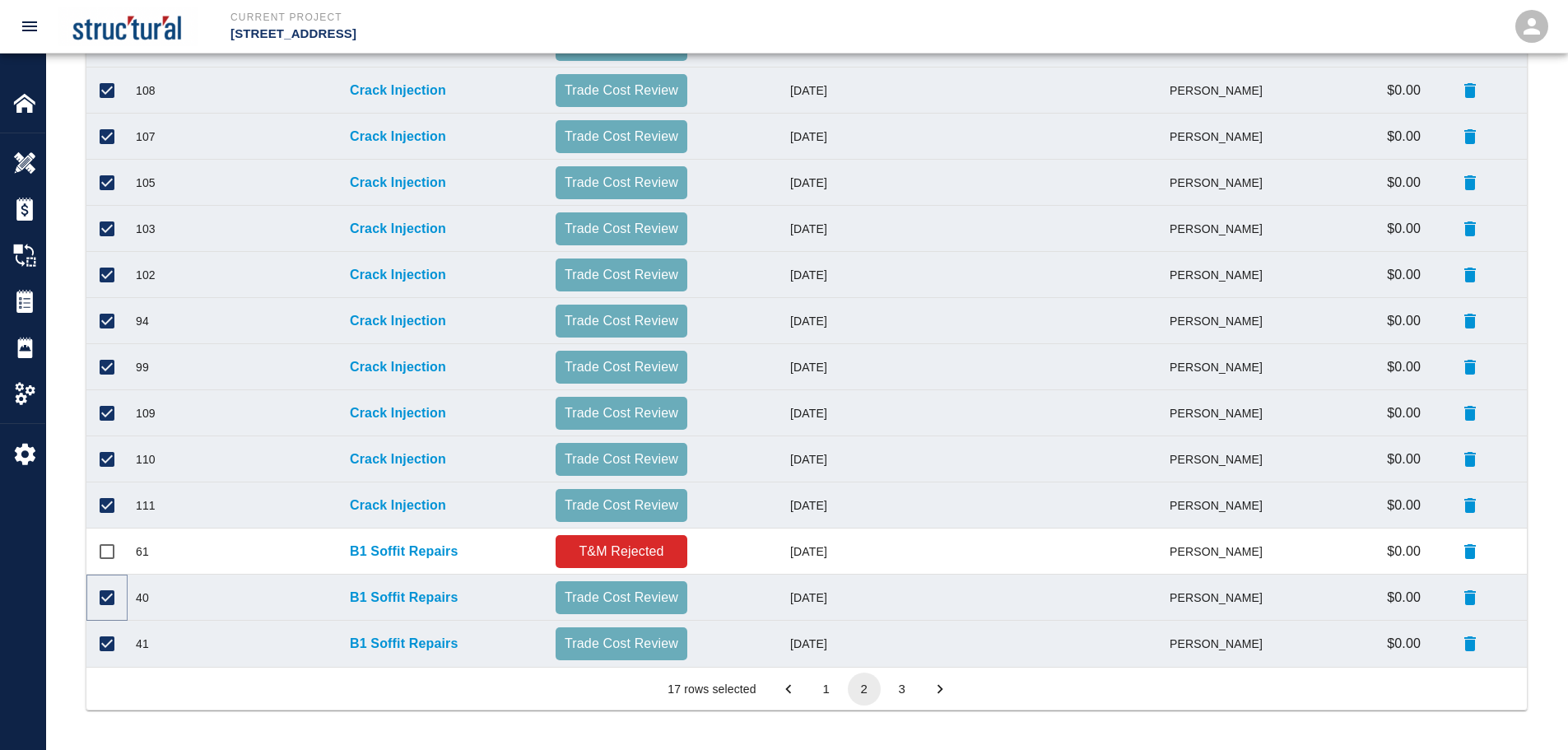
click at [107, 599] on input "Unselect row" at bounding box center [107, 598] width 35 height 35
checkbox input "false"
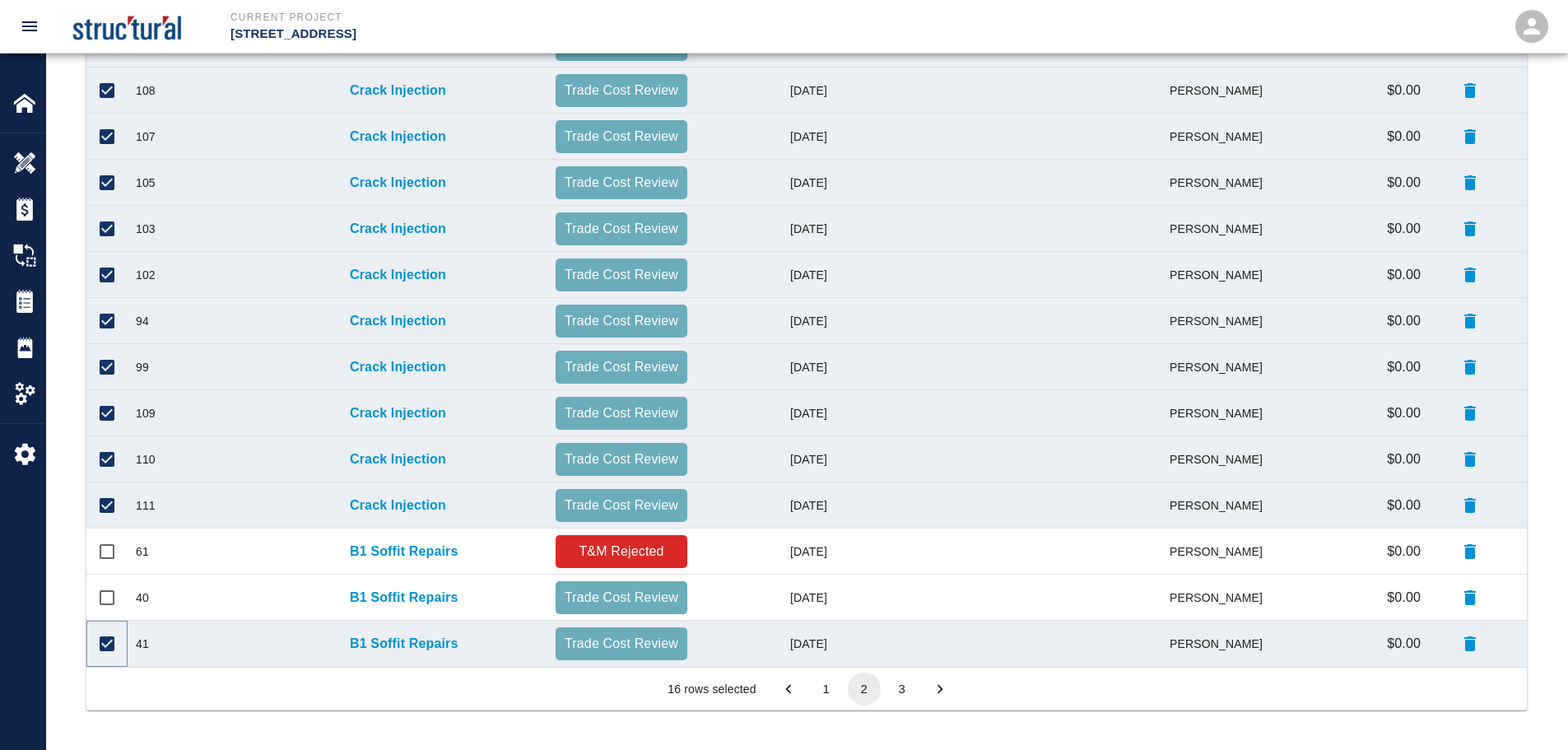
click at [110, 643] on input "Unselect row" at bounding box center [107, 643] width 35 height 35
checkbox input "false"
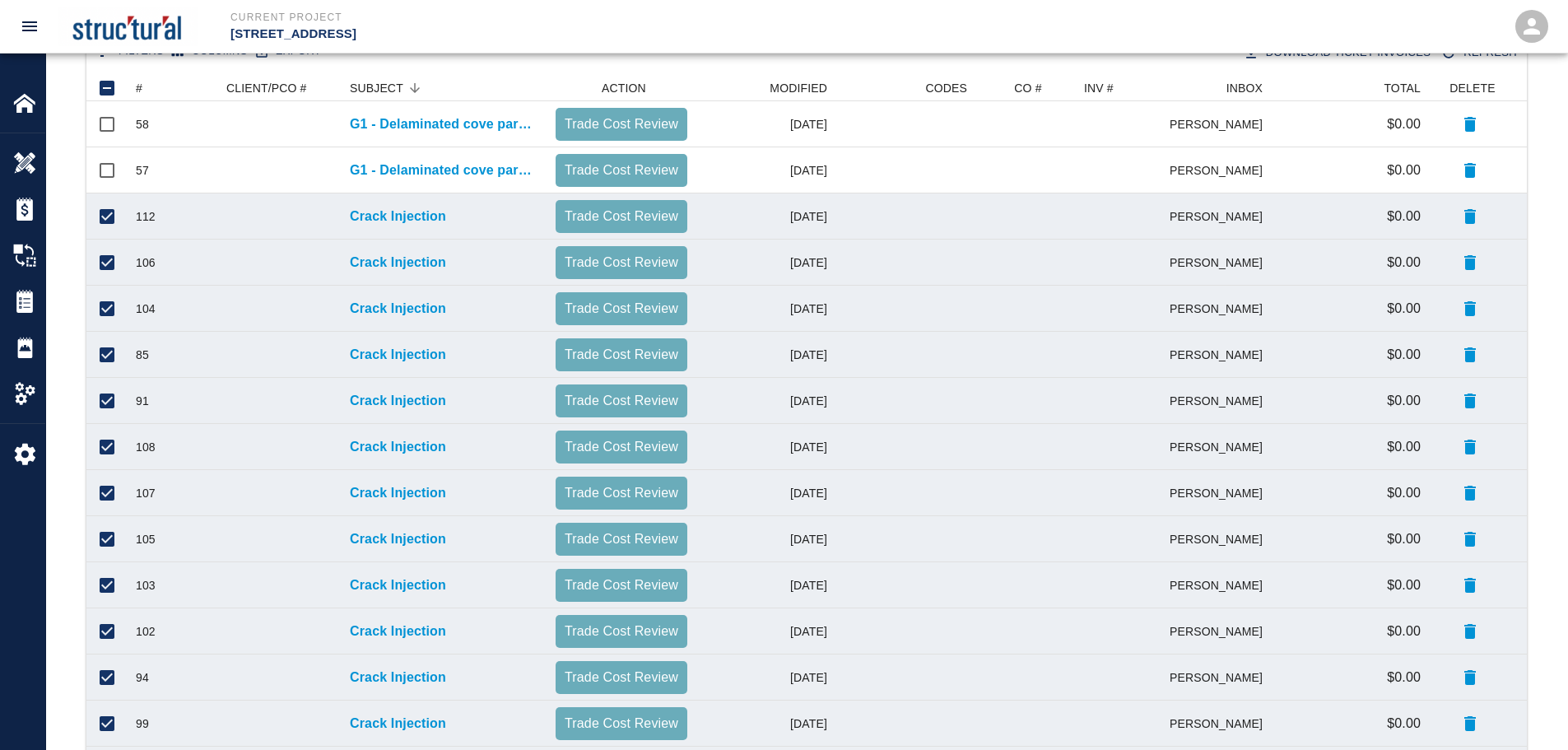
scroll to position [211, 0]
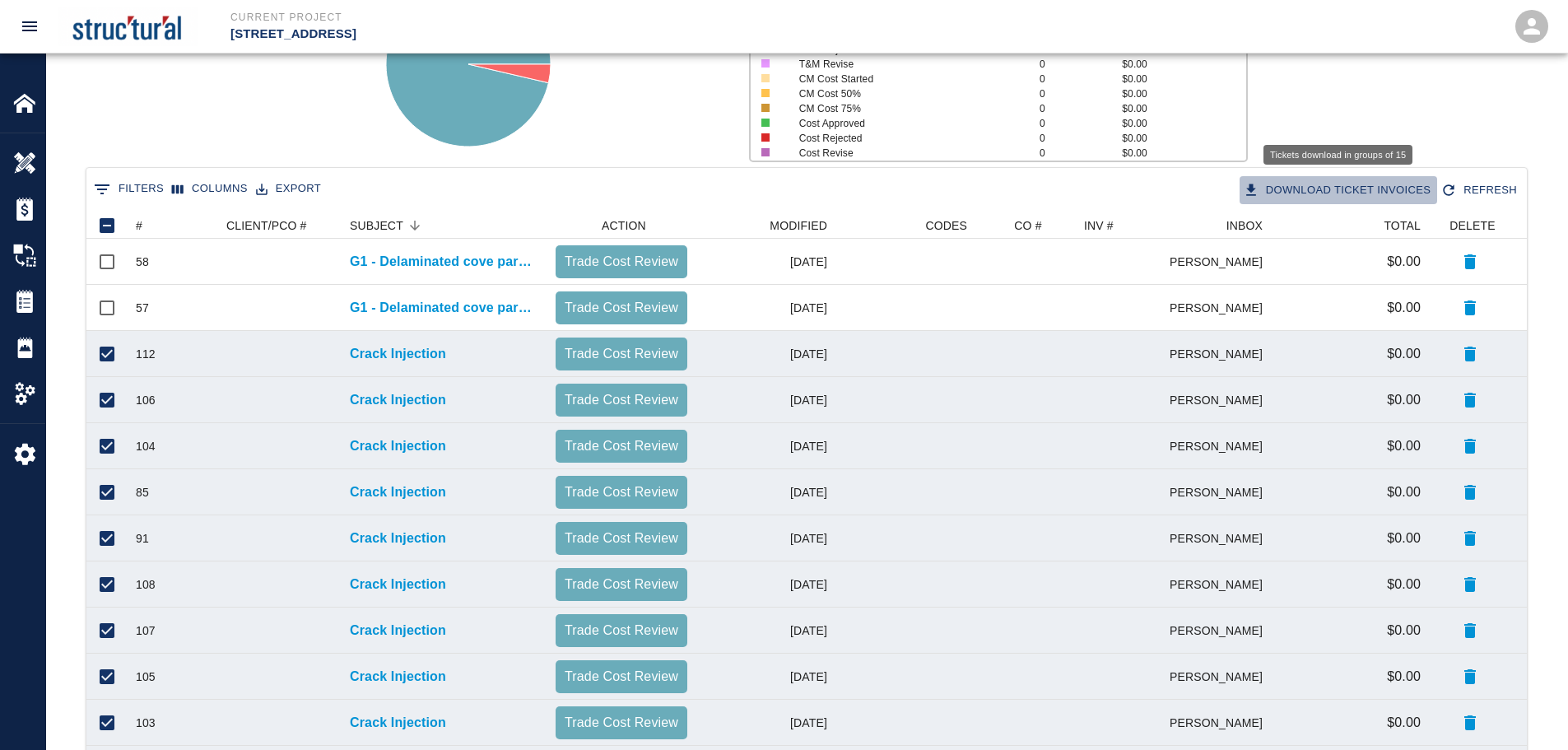
click at [1319, 189] on button "Download Ticket Invoices" at bounding box center [1339, 190] width 199 height 29
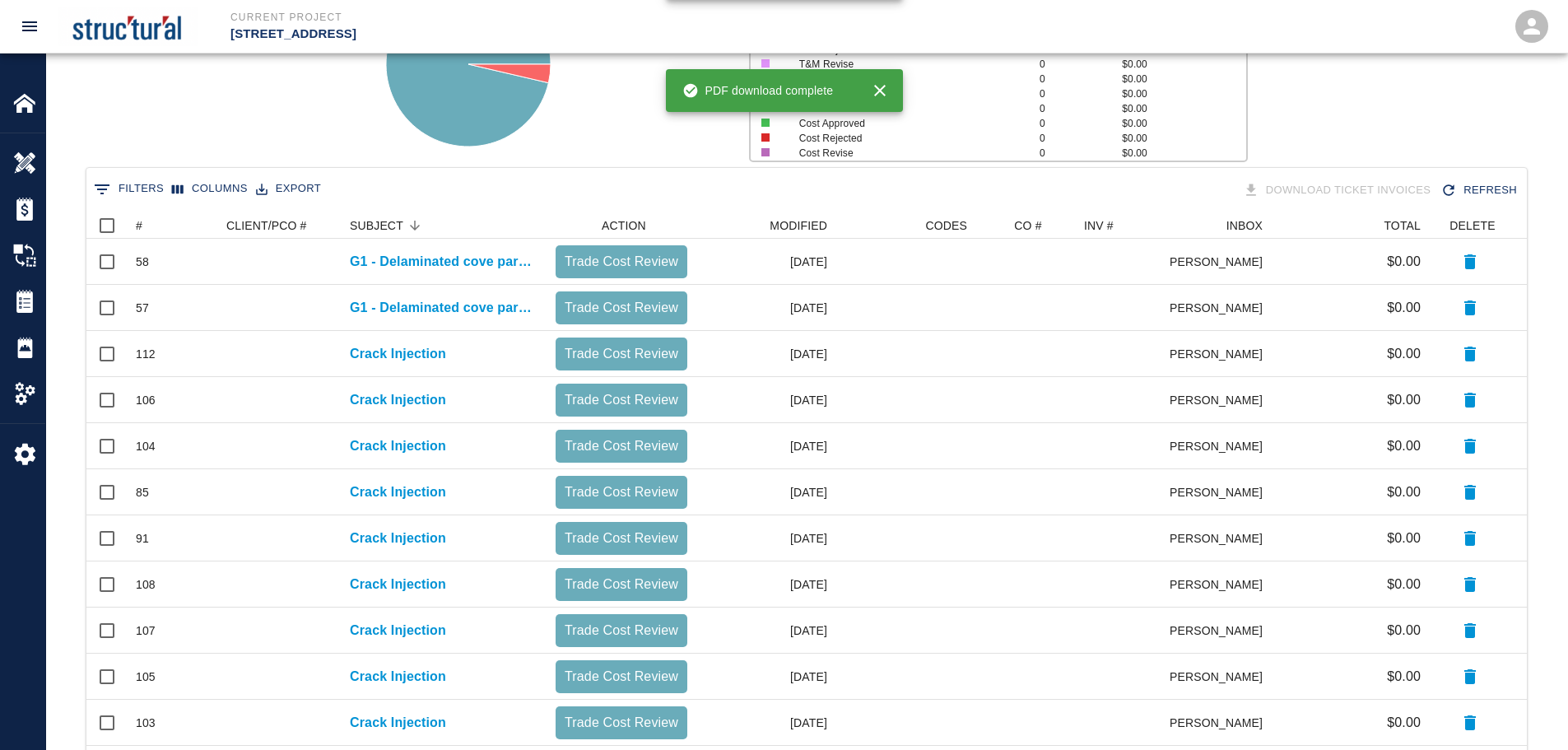
checkbox input "false"
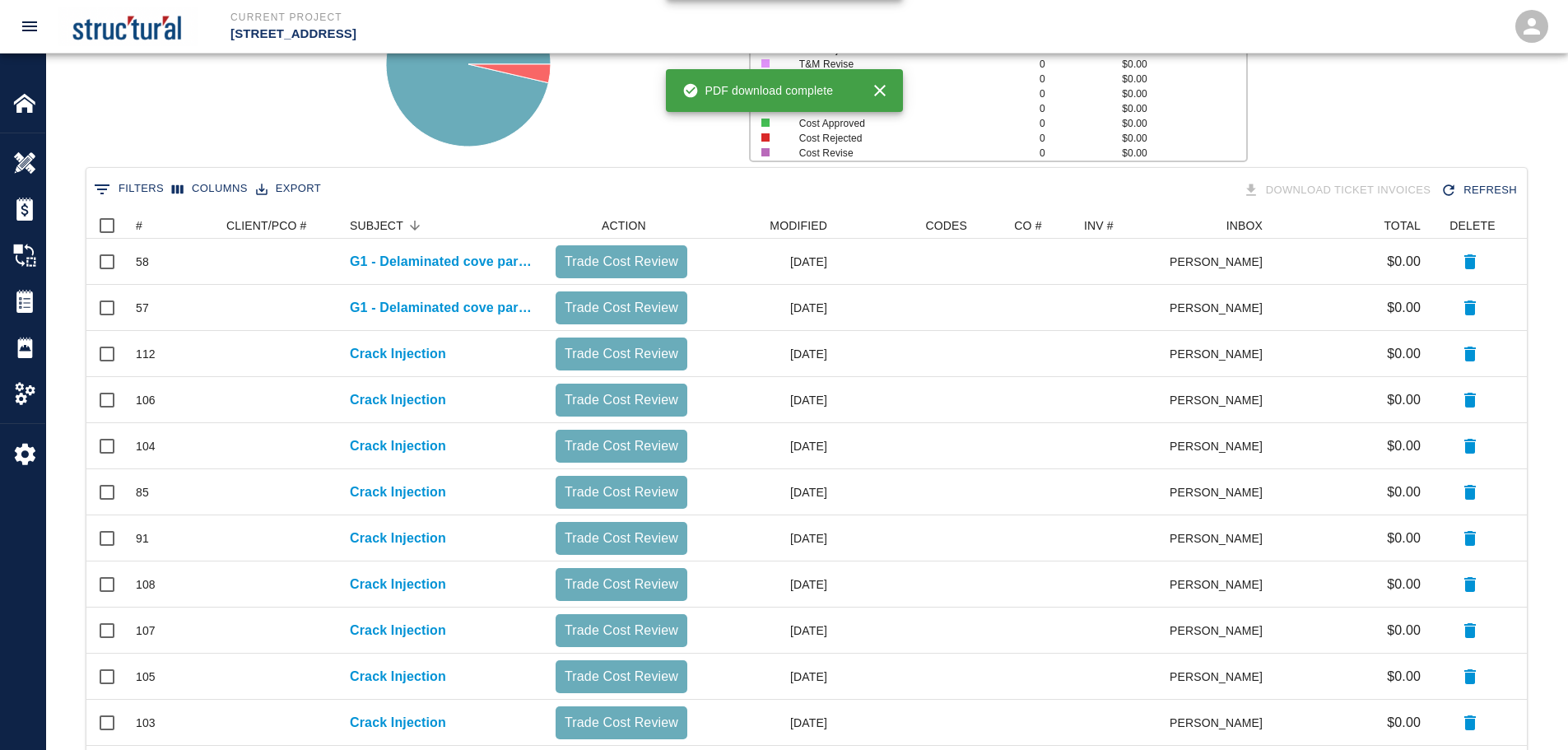
checkbox input "false"
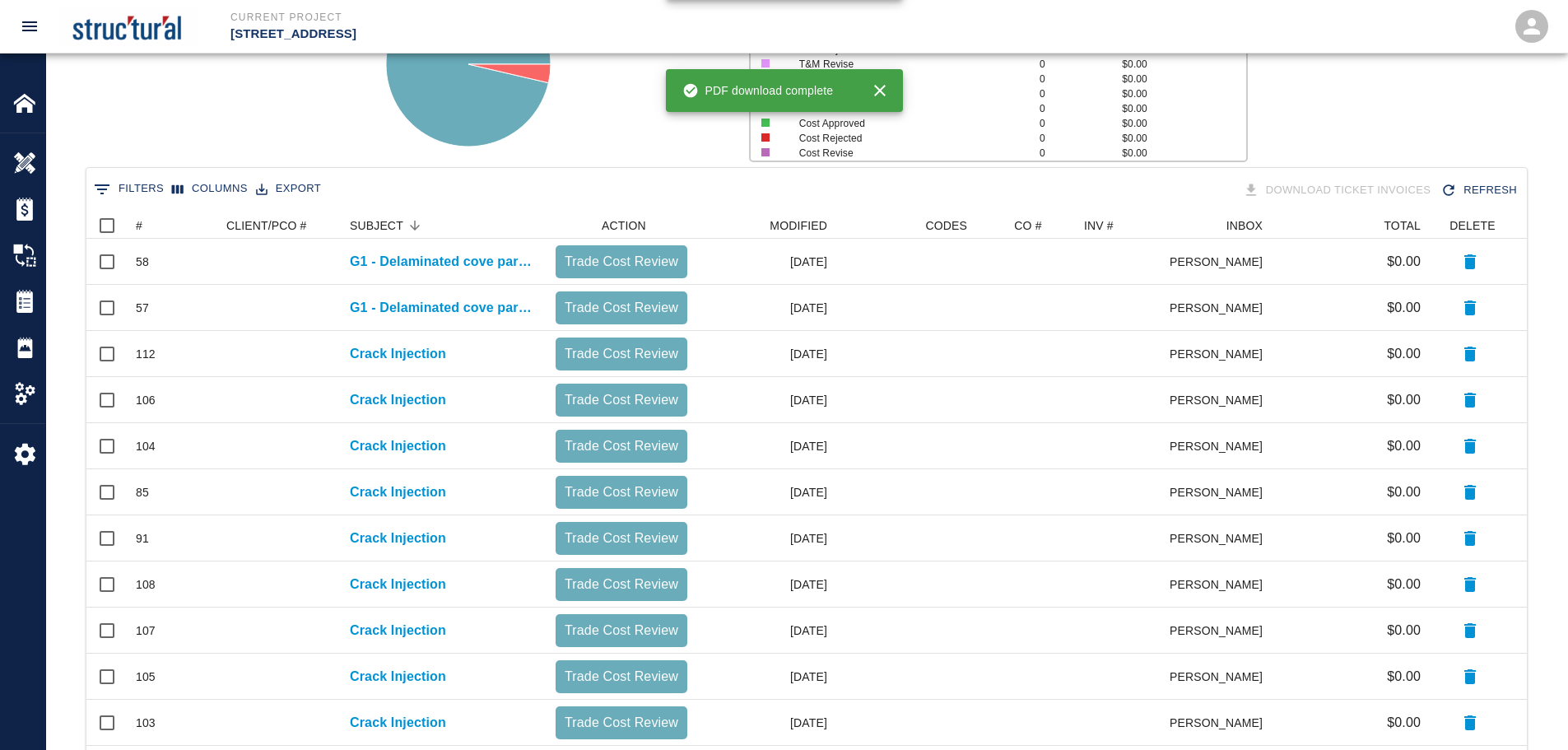
checkbox input "false"
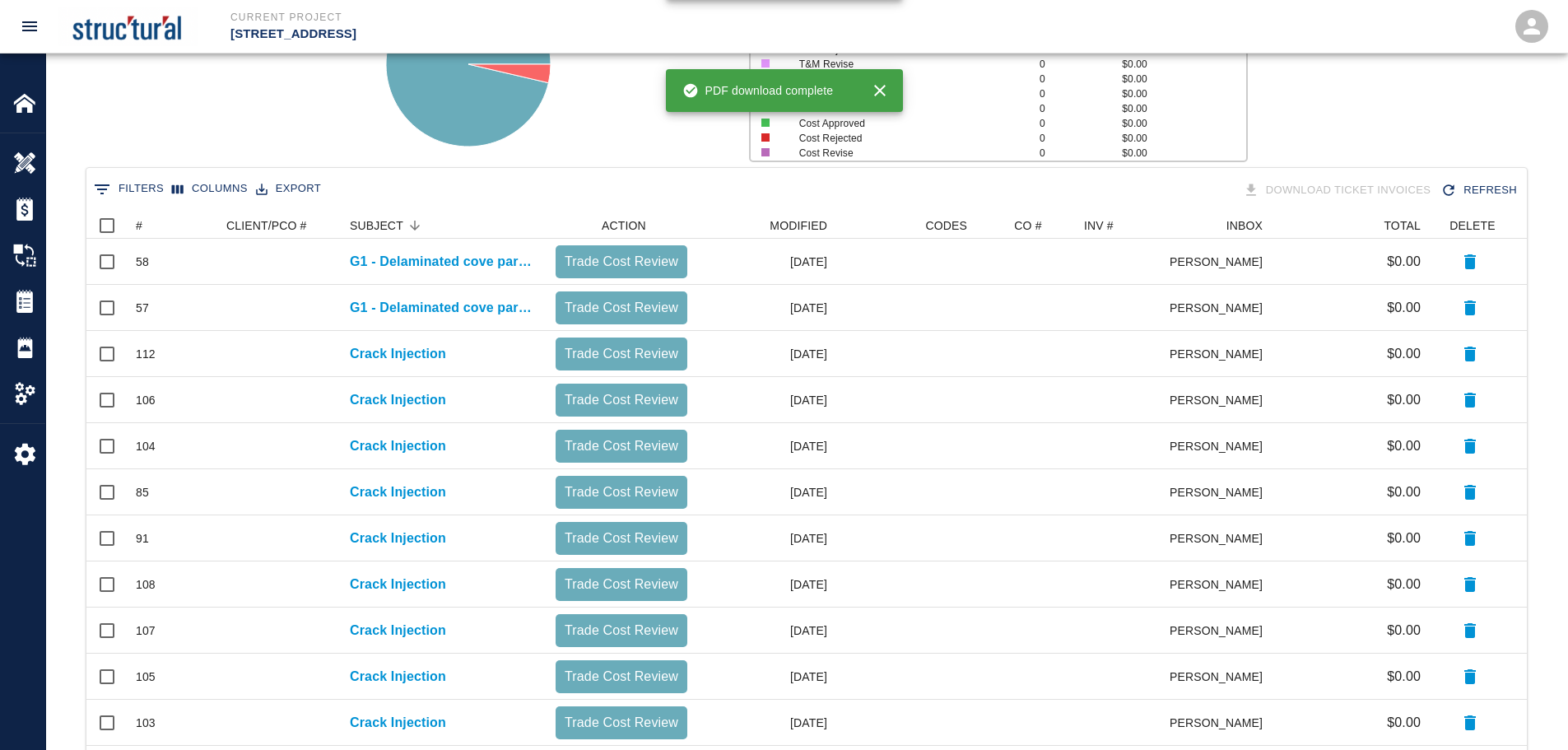
checkbox input "false"
